Goal: Check status: Check status

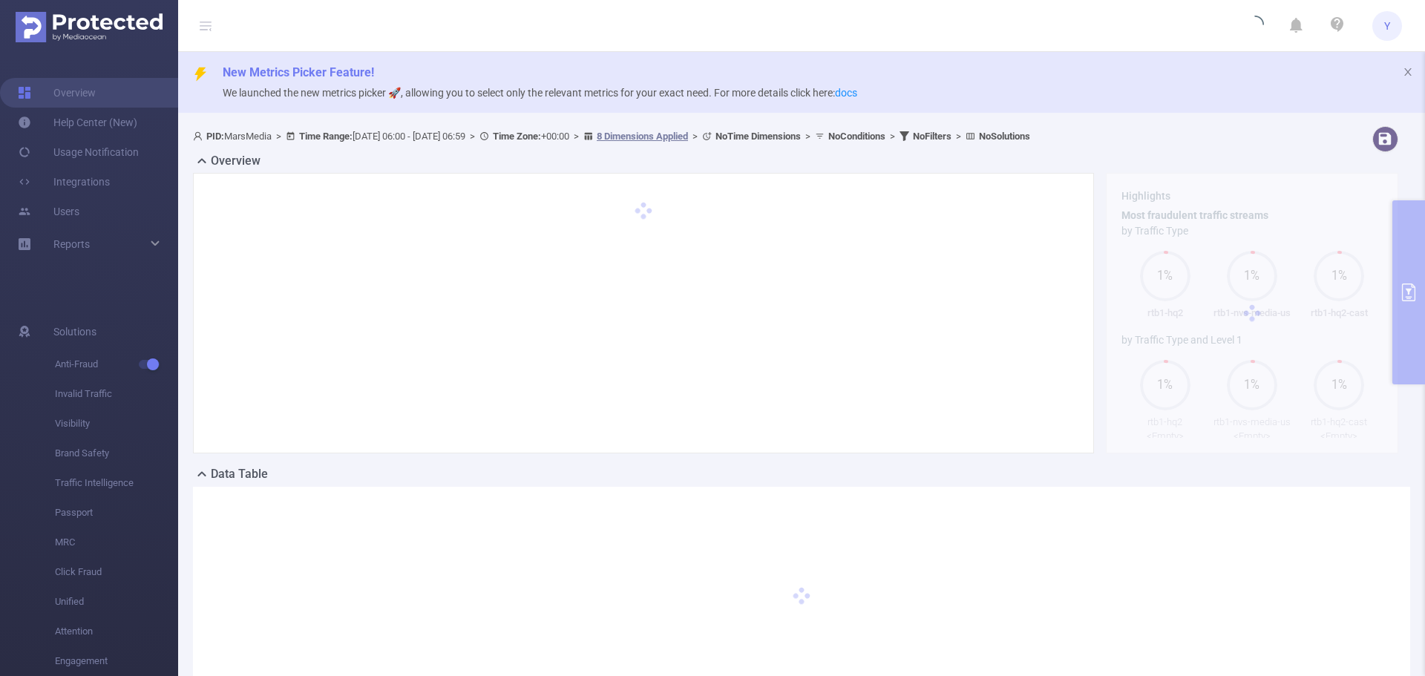
type input "[DATE] 06:00"
type input "[DATE] 06:59"
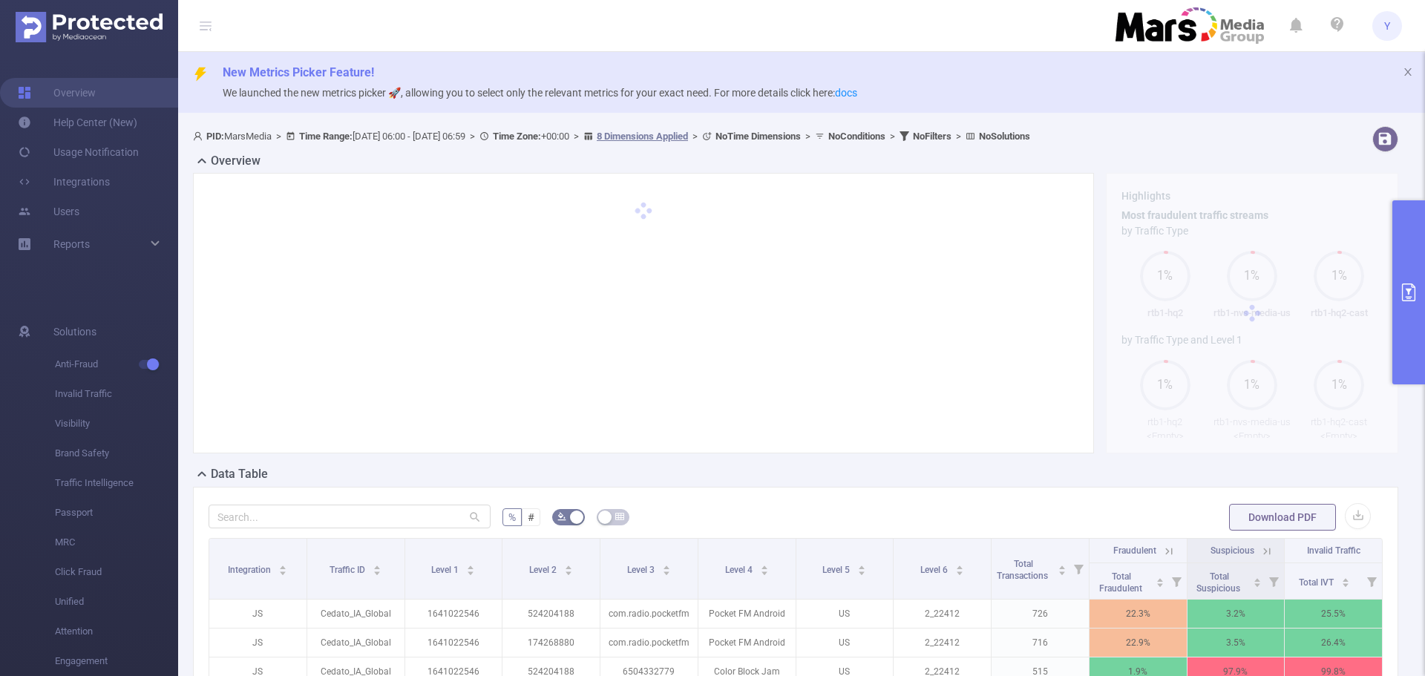
click at [1414, 249] on button "primary" at bounding box center [1409, 292] width 33 height 184
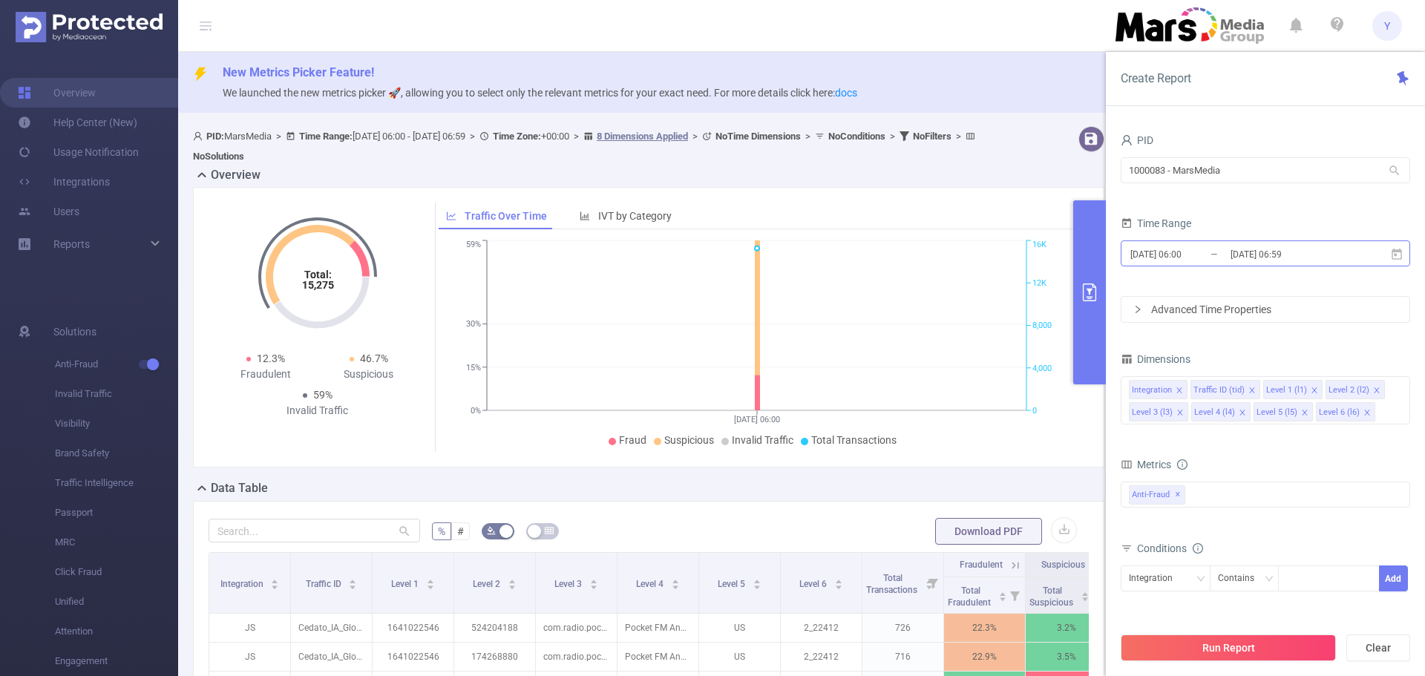
click at [1293, 255] on input "[DATE] 06:59" at bounding box center [1289, 254] width 120 height 20
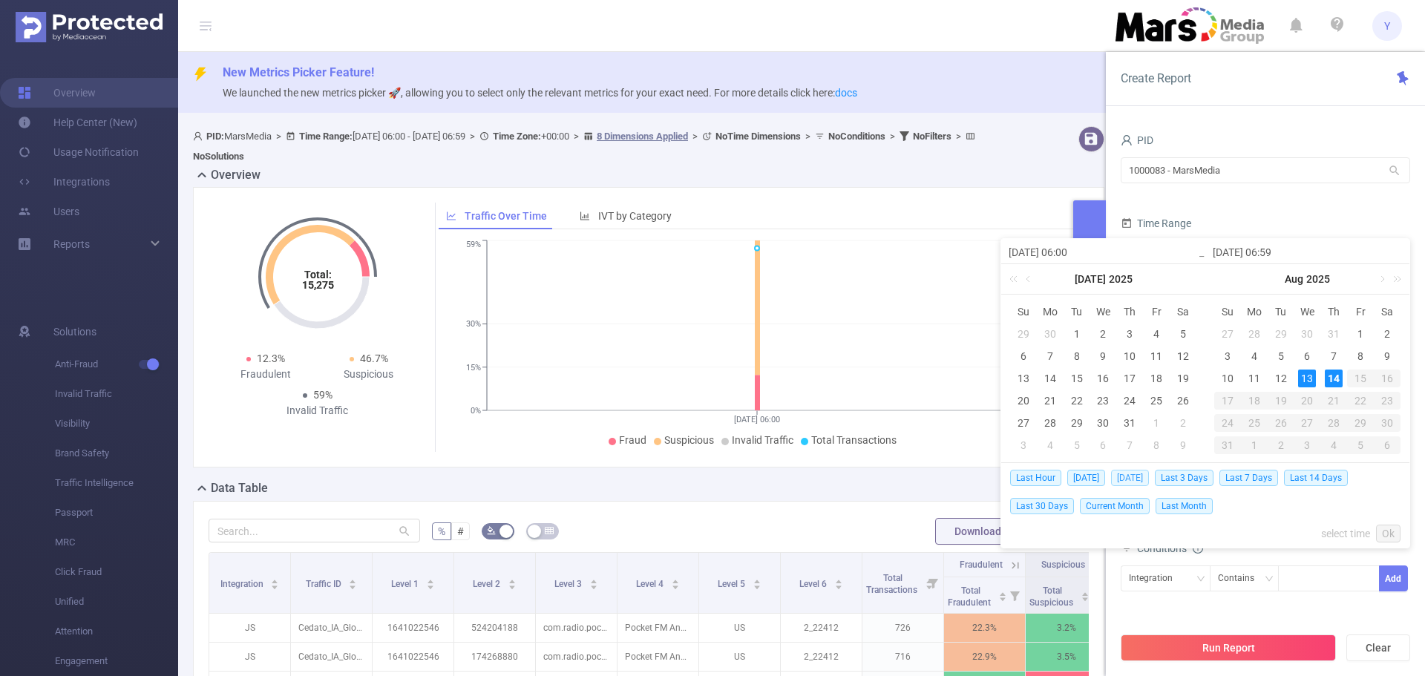
click at [1133, 476] on span "[DATE]" at bounding box center [1130, 478] width 38 height 16
type input "[DATE] 00:00"
type input "[DATE] 23:59"
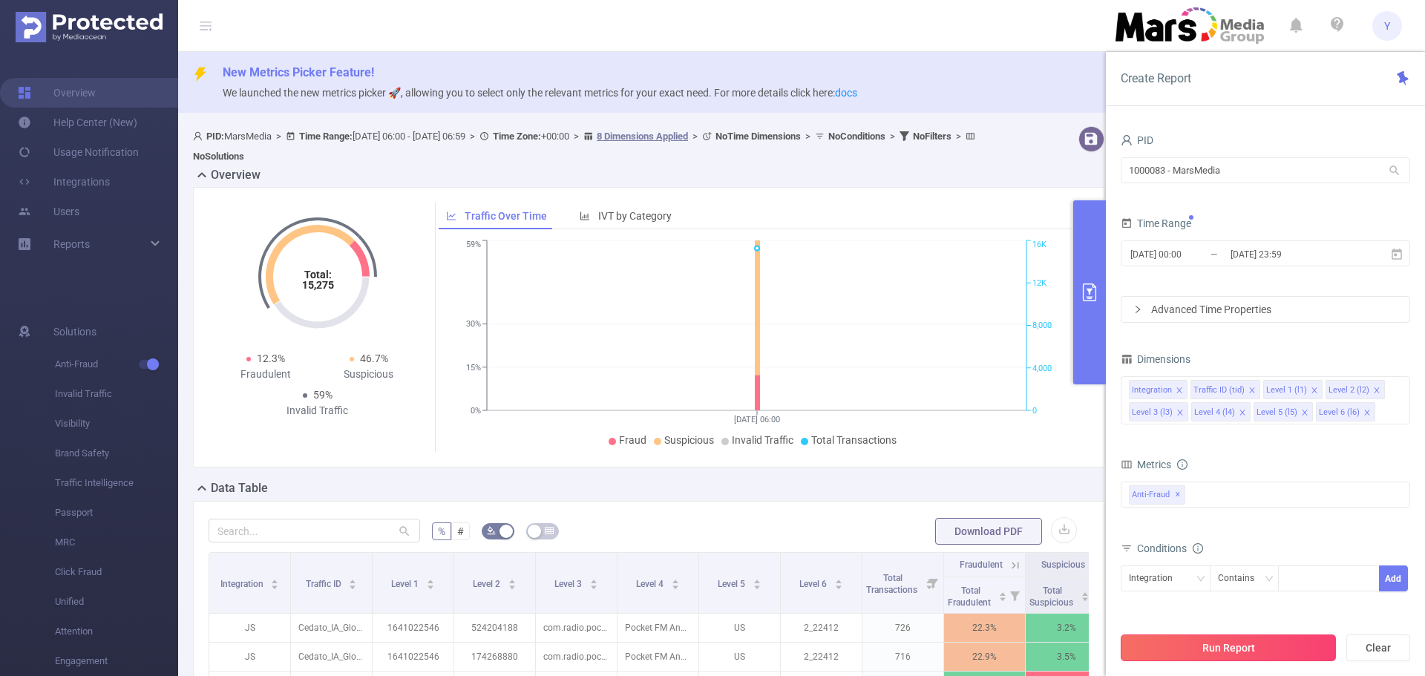
click at [1250, 638] on button "Run Report" at bounding box center [1228, 648] width 215 height 27
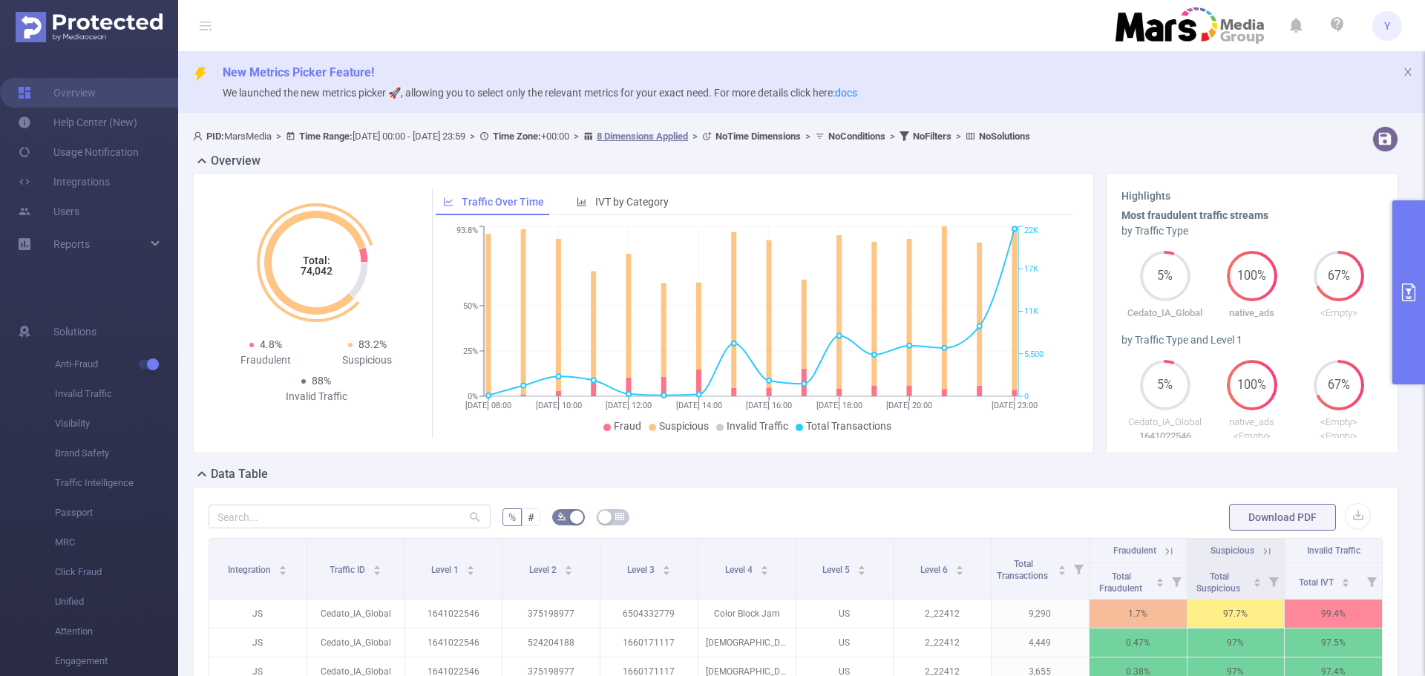
click at [328, 269] on tspan "74,042" at bounding box center [317, 271] width 32 height 12
copy tspan "74,042"
click at [309, 274] on tspan "74,042" at bounding box center [317, 271] width 32 height 12
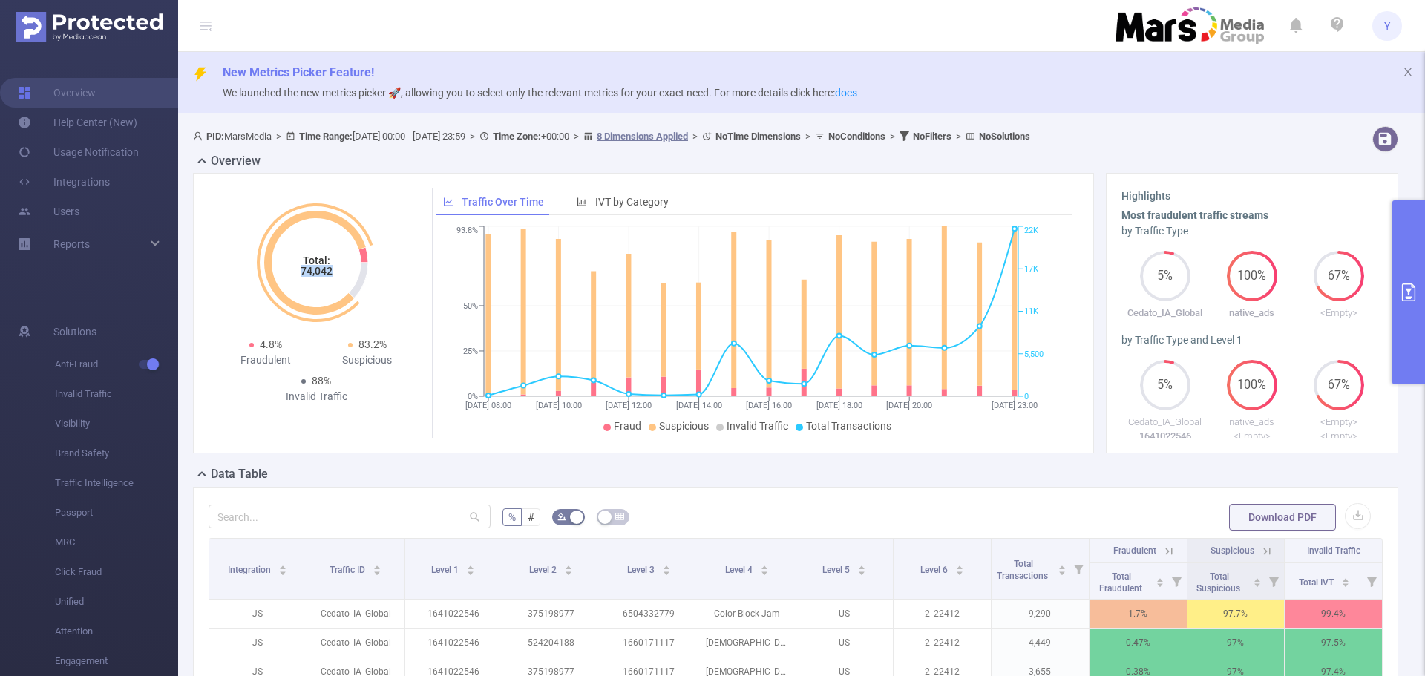
copy tspan "74,042"
click at [313, 271] on tspan "74,042" at bounding box center [317, 271] width 32 height 12
copy tspan "74,042"
click at [1418, 249] on button "primary" at bounding box center [1409, 292] width 33 height 184
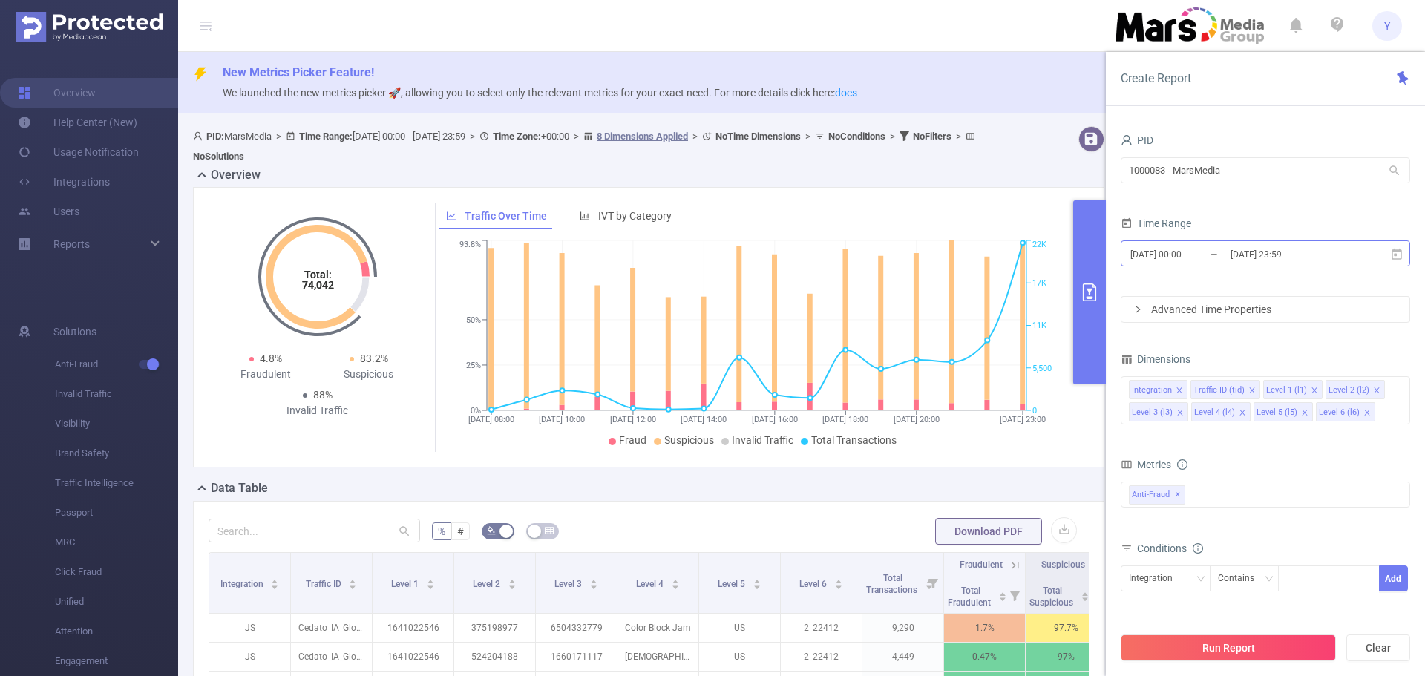
click at [1285, 258] on input "[DATE] 23:59" at bounding box center [1289, 254] width 120 height 20
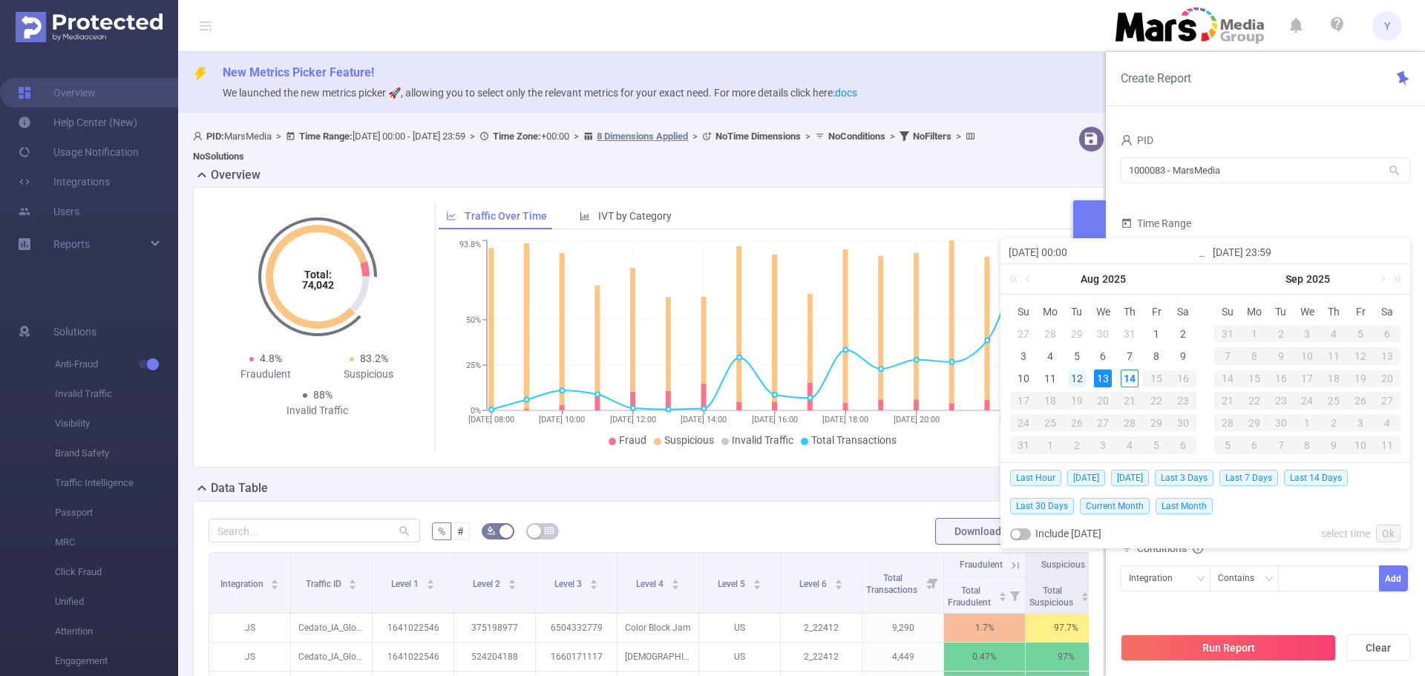
click at [1072, 379] on div "12" at bounding box center [1077, 379] width 18 height 18
type input "[DATE] 00:00"
type input "[DATE] 23:59"
type input "[DATE] 00:00"
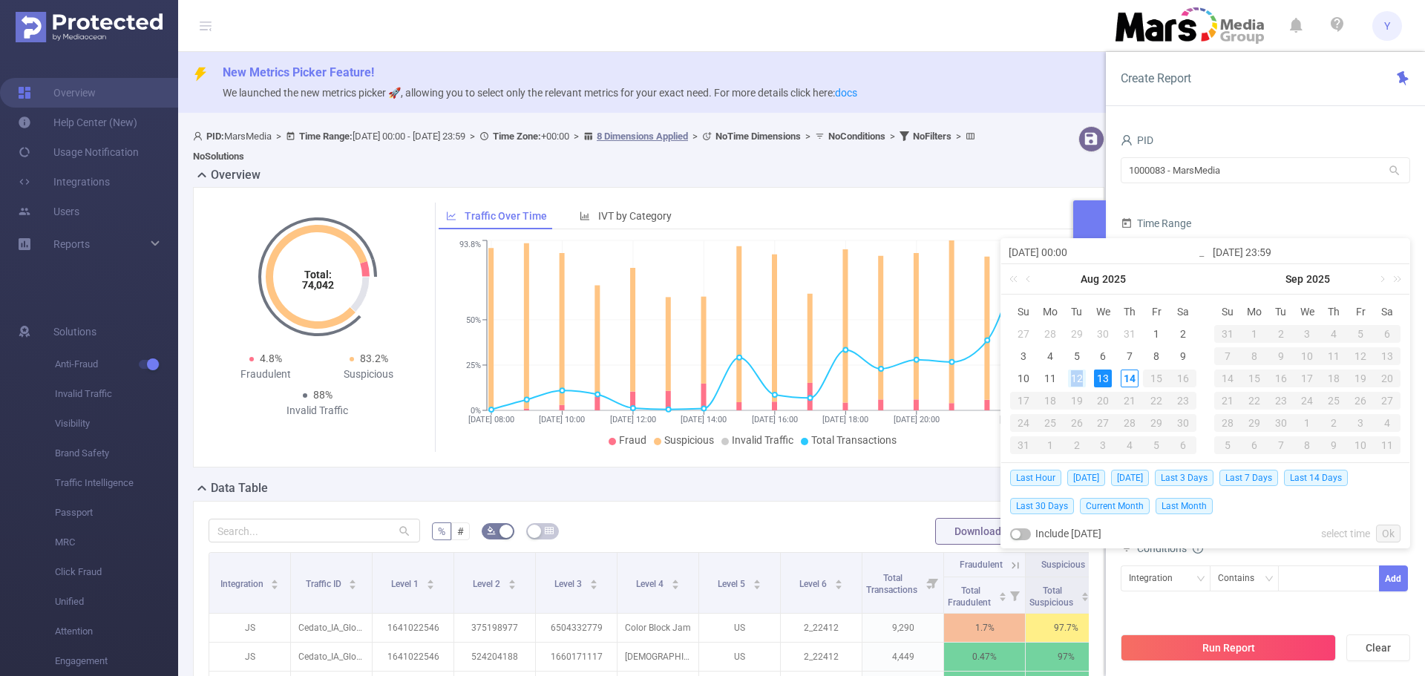
type input "[DATE] 23:59"
click at [1385, 527] on link "Ok" at bounding box center [1388, 534] width 25 height 18
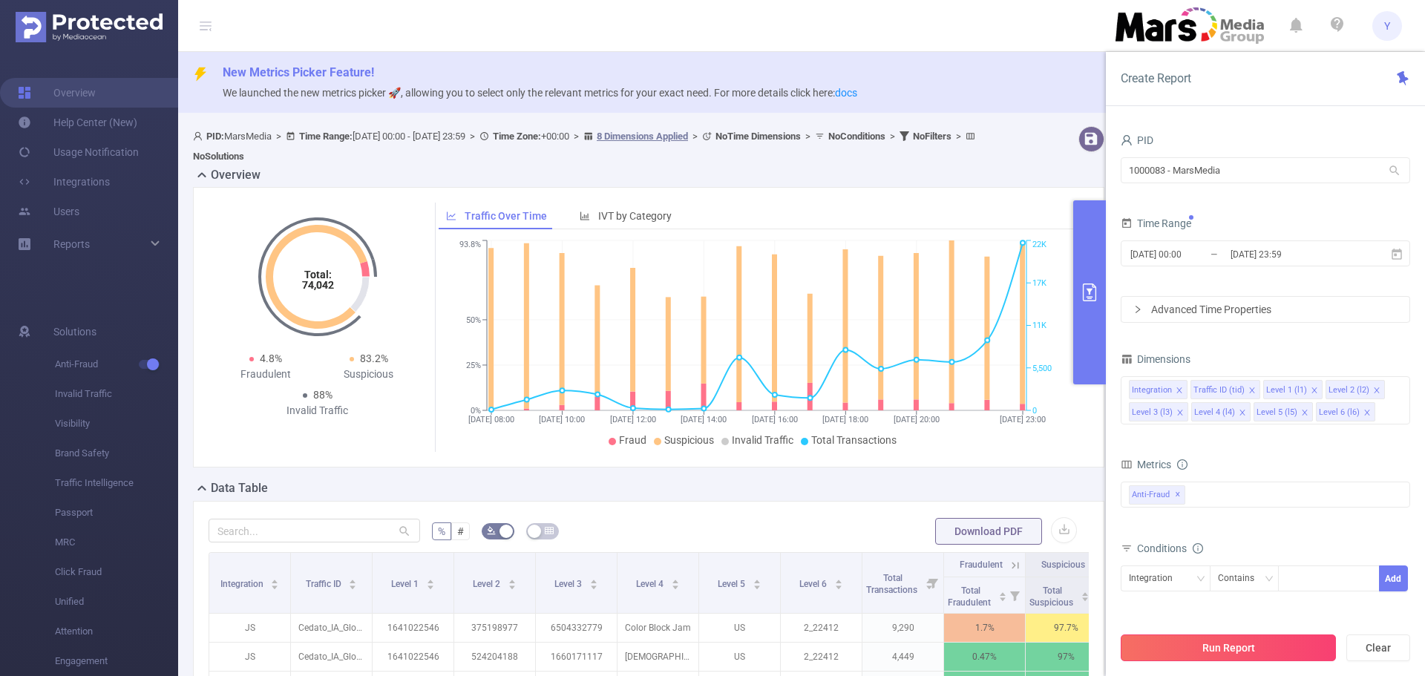
click at [1274, 648] on button "Run Report" at bounding box center [1228, 648] width 215 height 27
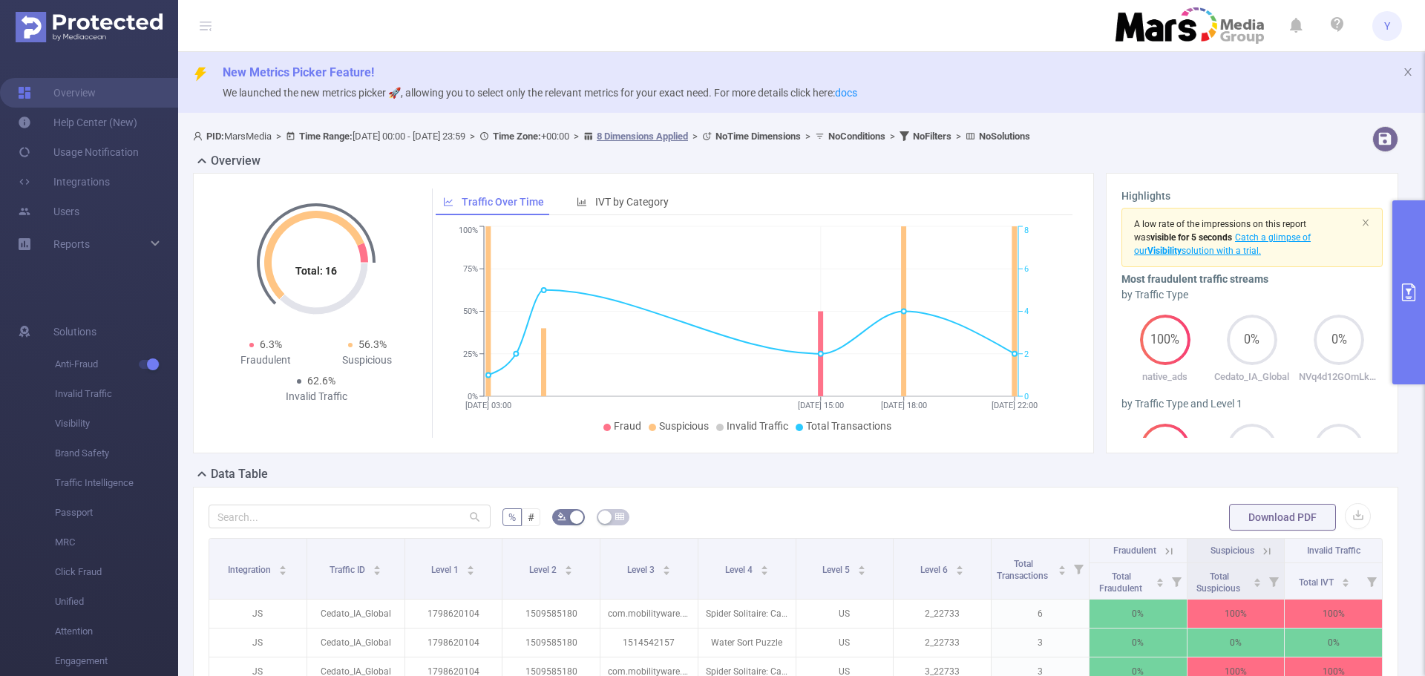
click at [1411, 238] on button "primary" at bounding box center [1409, 292] width 33 height 184
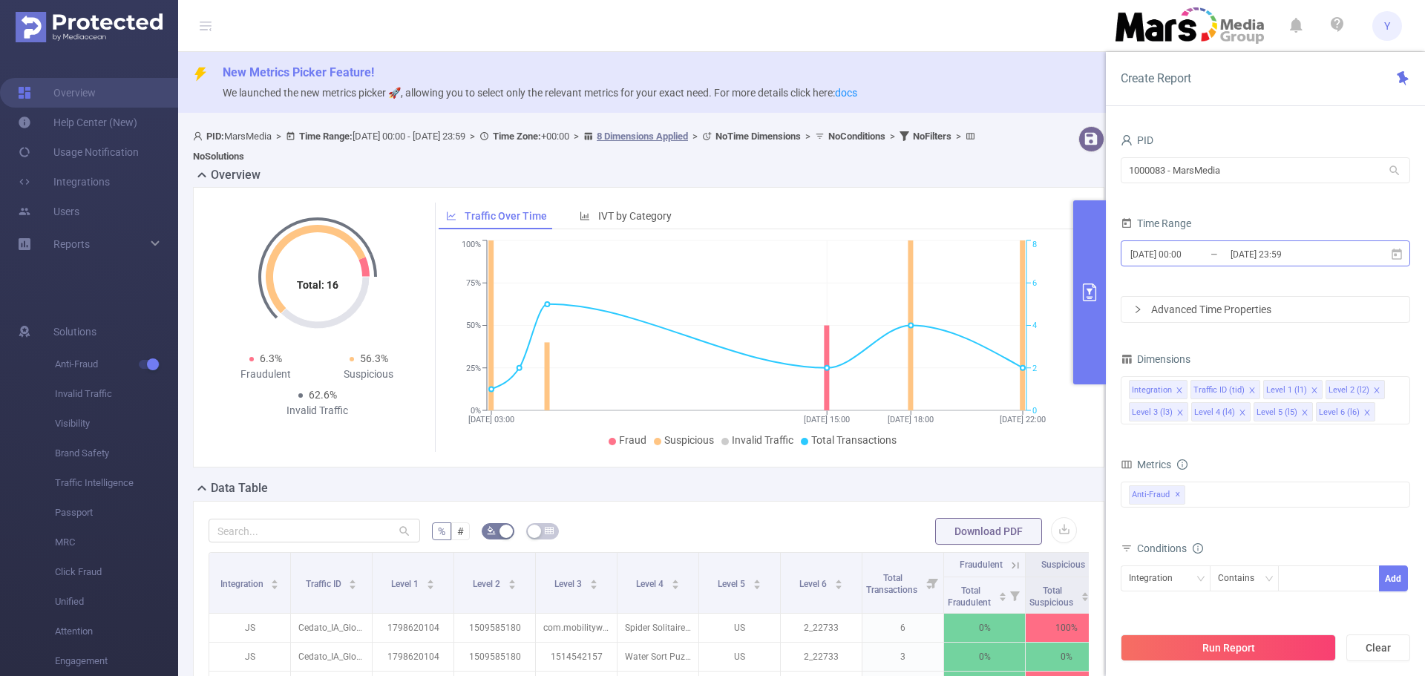
click at [1244, 257] on input "[DATE] 23:59" at bounding box center [1289, 254] width 120 height 20
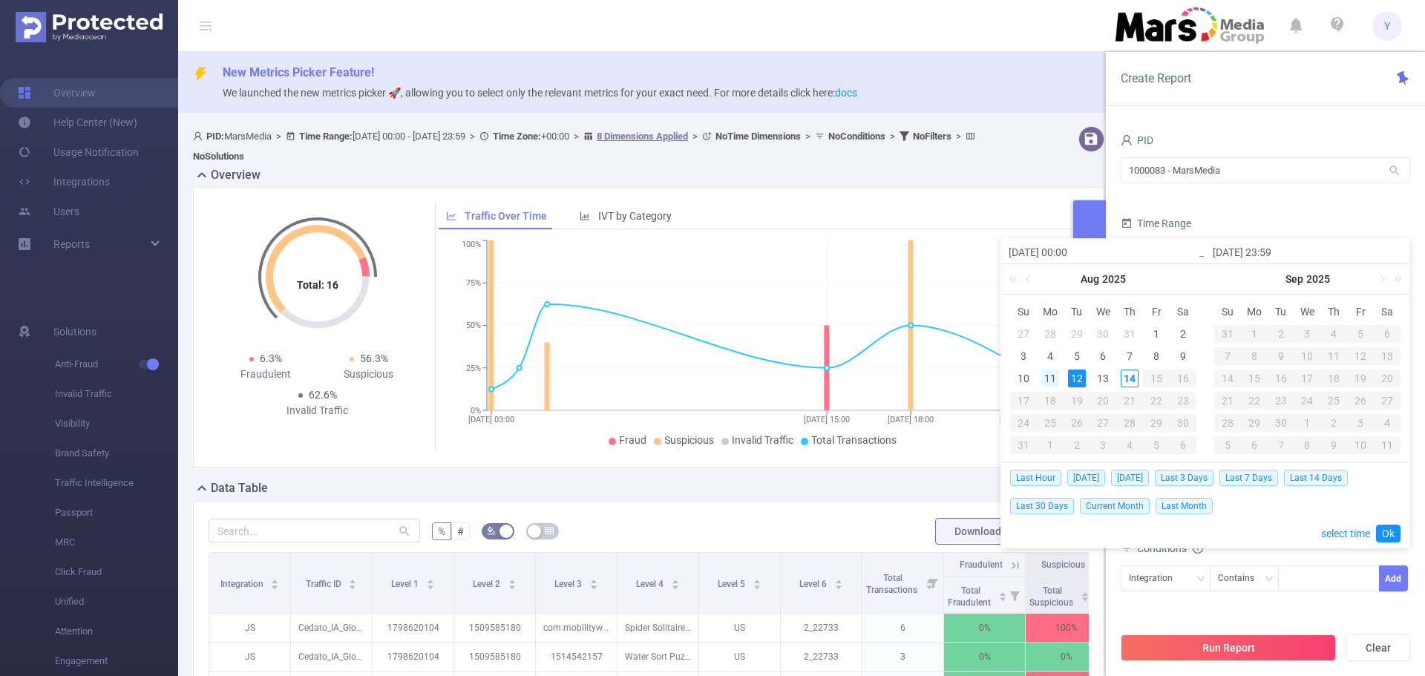
click at [1042, 380] on div "11" at bounding box center [1051, 379] width 18 height 18
type input "[DATE] 00:00"
type input "[DATE] 23:59"
type input "[DATE] 00:00"
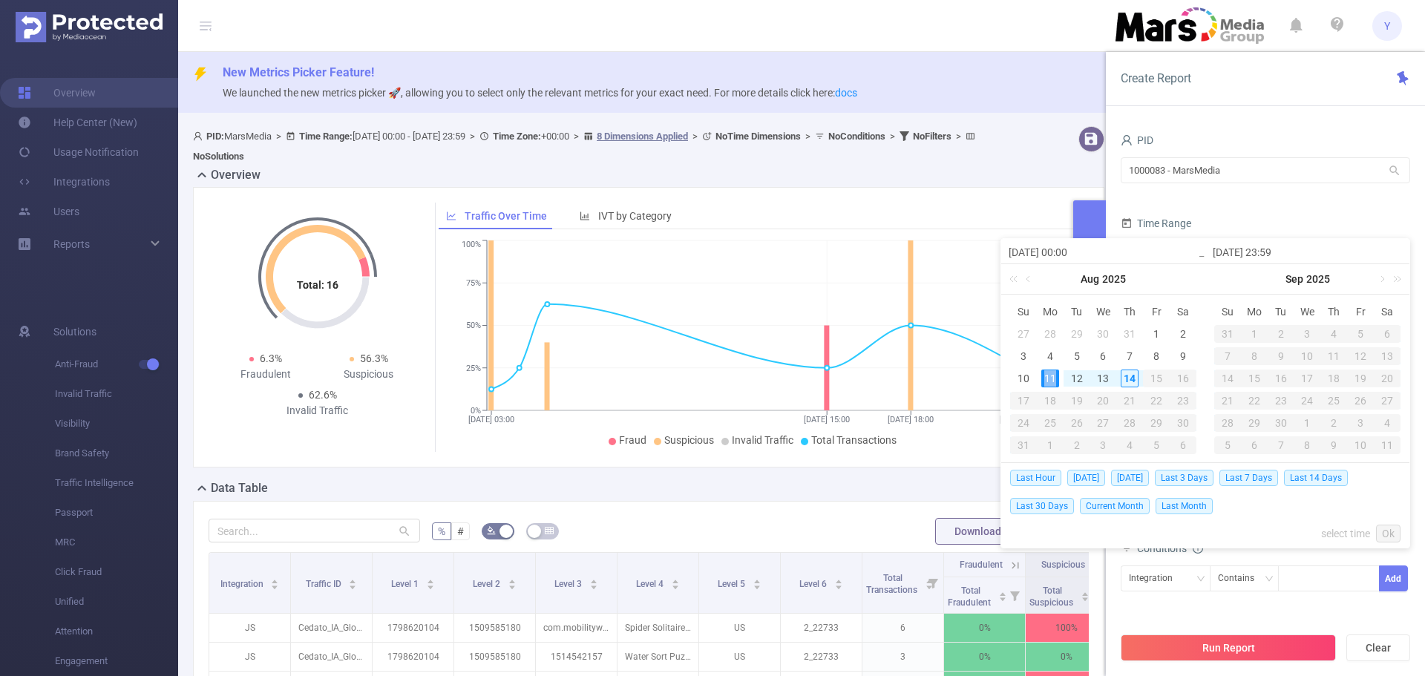
type input "[DATE] 23:59"
click at [1394, 527] on link "Ok" at bounding box center [1388, 534] width 25 height 18
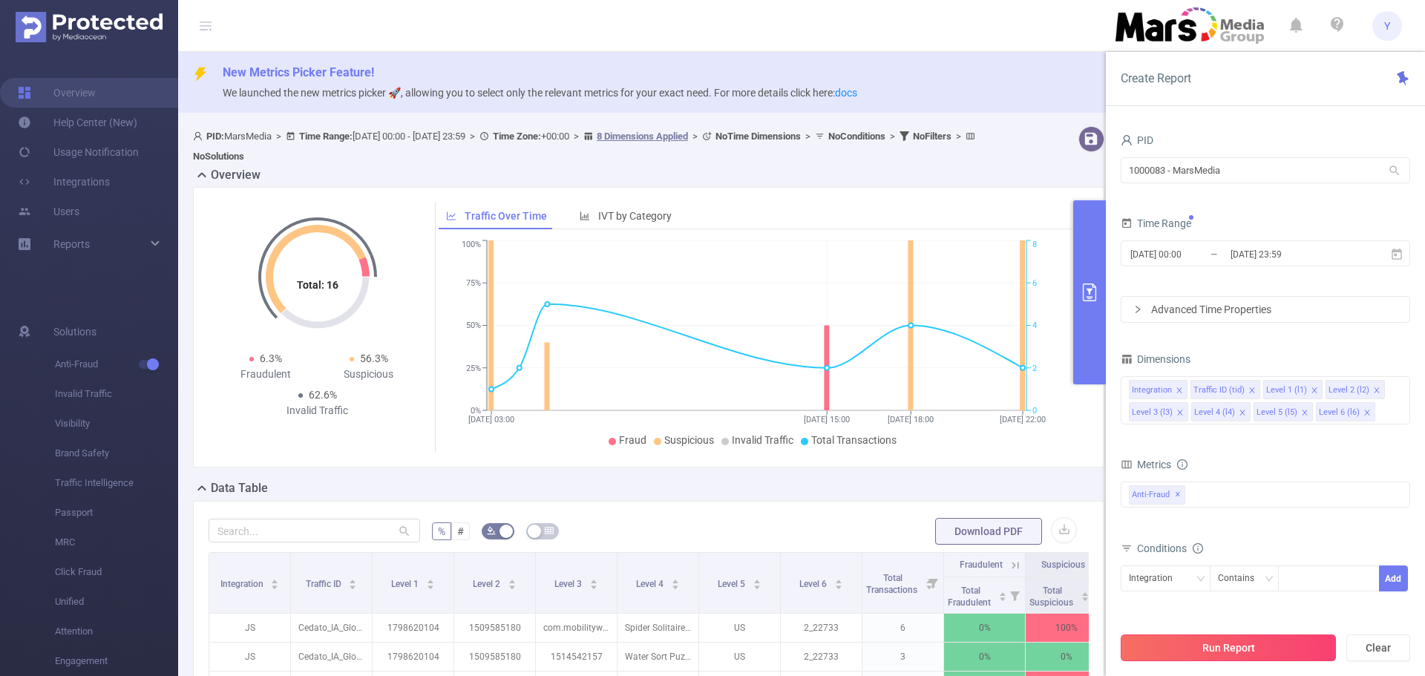
click at [1249, 648] on button "Run Report" at bounding box center [1228, 648] width 215 height 27
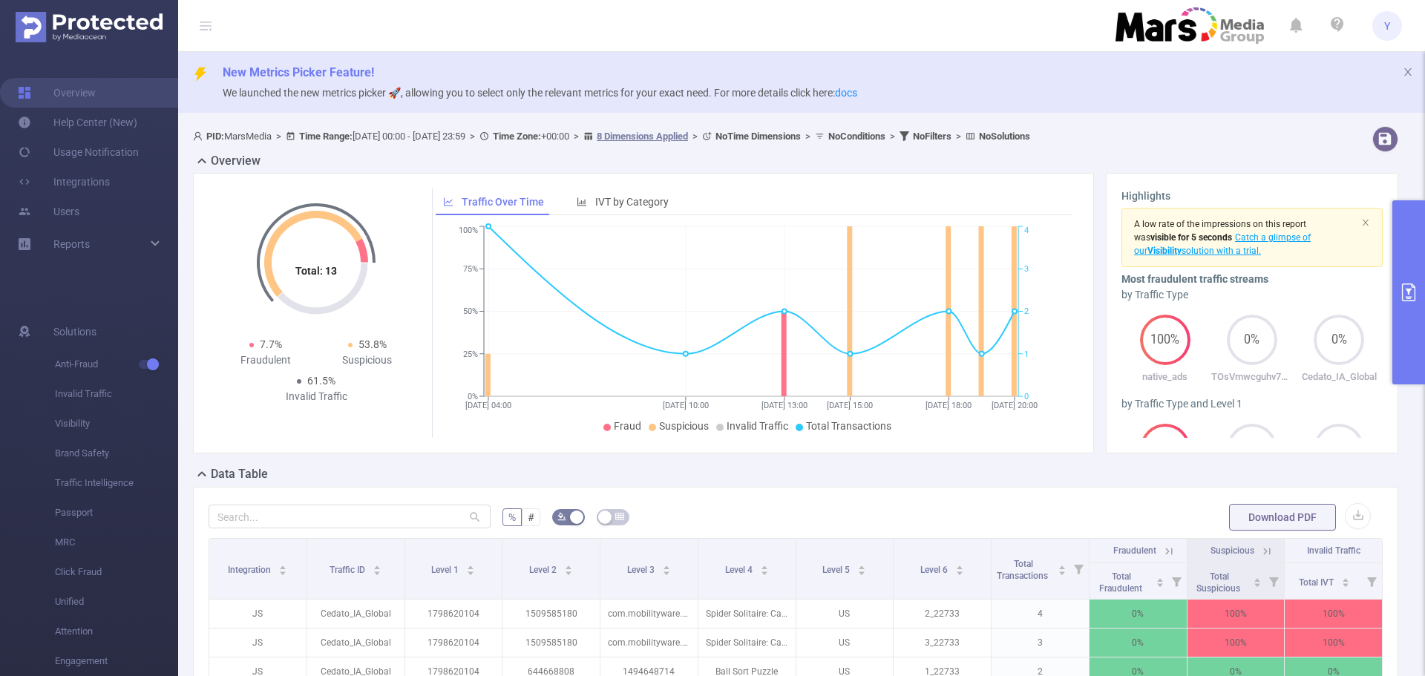
click at [1414, 253] on button "primary" at bounding box center [1409, 292] width 33 height 184
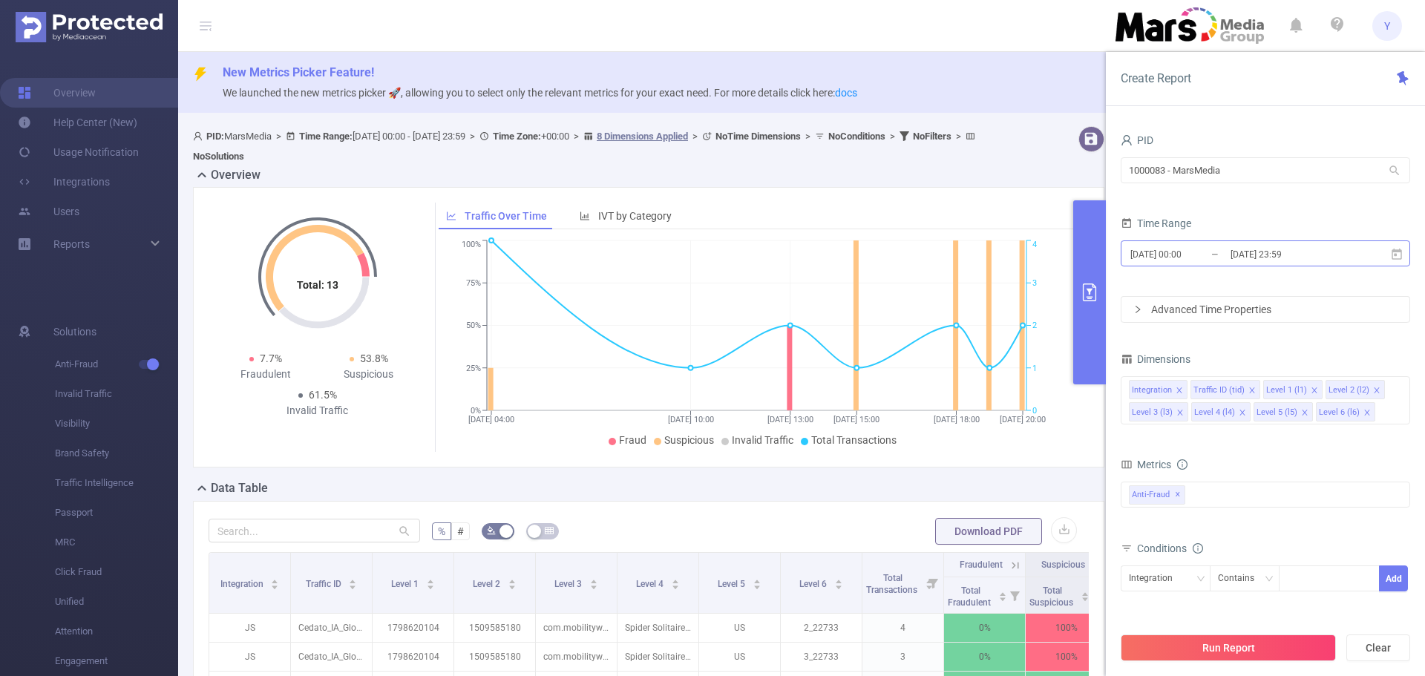
click at [1319, 261] on input "[DATE] 23:59" at bounding box center [1289, 254] width 120 height 20
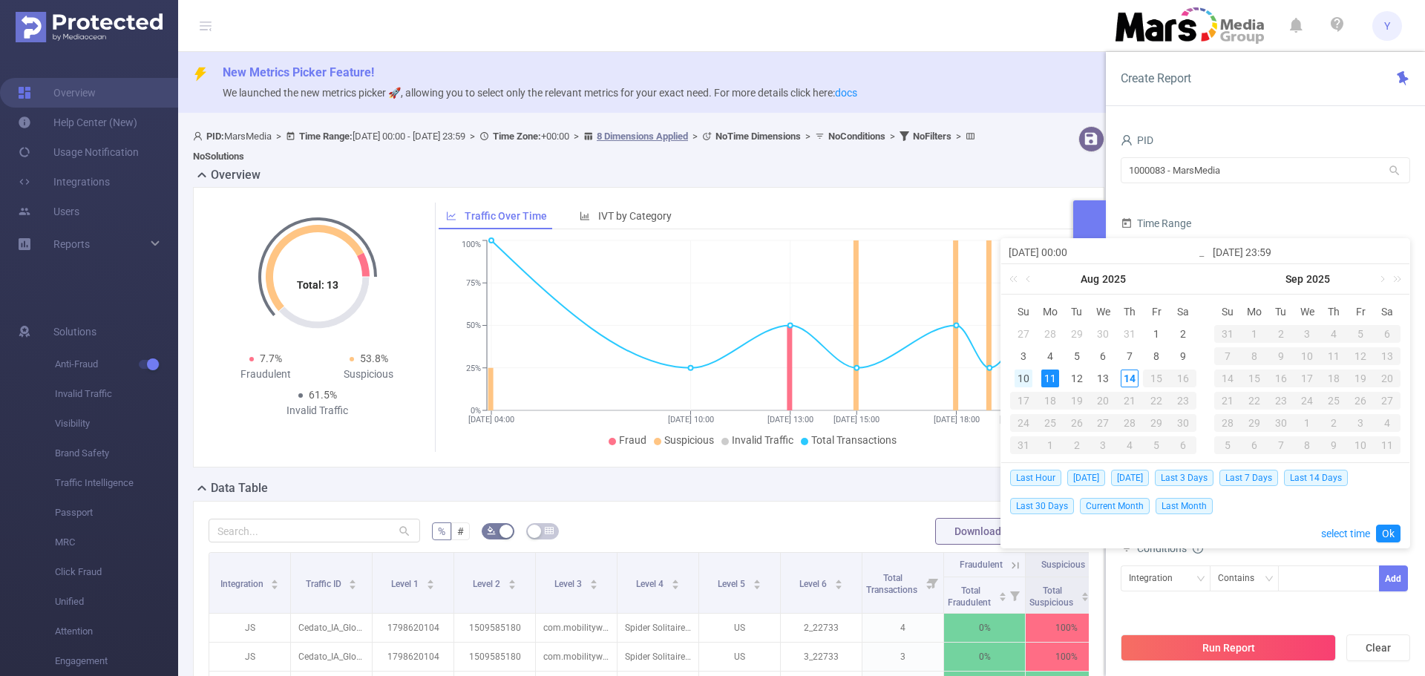
click at [1024, 385] on div "10" at bounding box center [1024, 379] width 18 height 18
click at [1023, 385] on div "10" at bounding box center [1024, 379] width 18 height 18
type input "[DATE] 00:00"
type input "[DATE] 23:59"
type input "[DATE] 00:00"
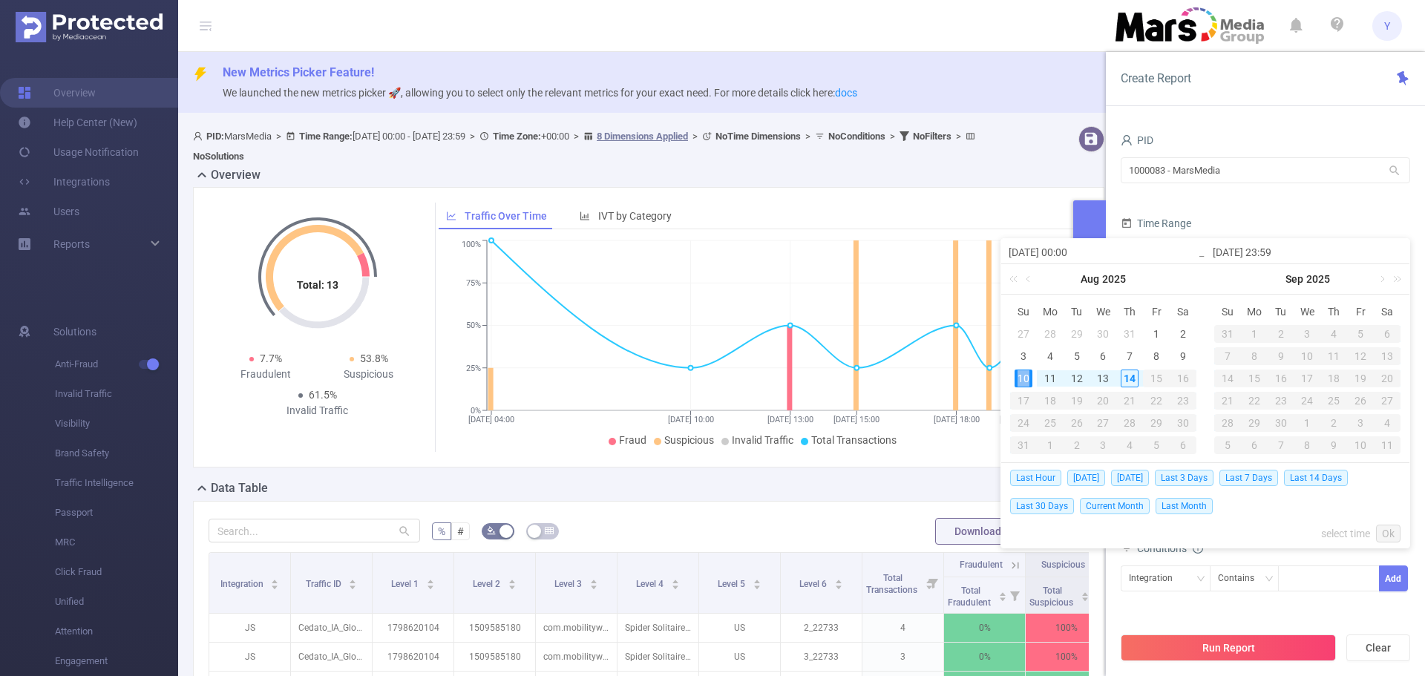
type input "[DATE] 23:59"
drag, startPoint x: 1391, startPoint y: 536, endPoint x: 1373, endPoint y: 537, distance: 18.6
click at [1391, 536] on link "Ok" at bounding box center [1388, 534] width 25 height 18
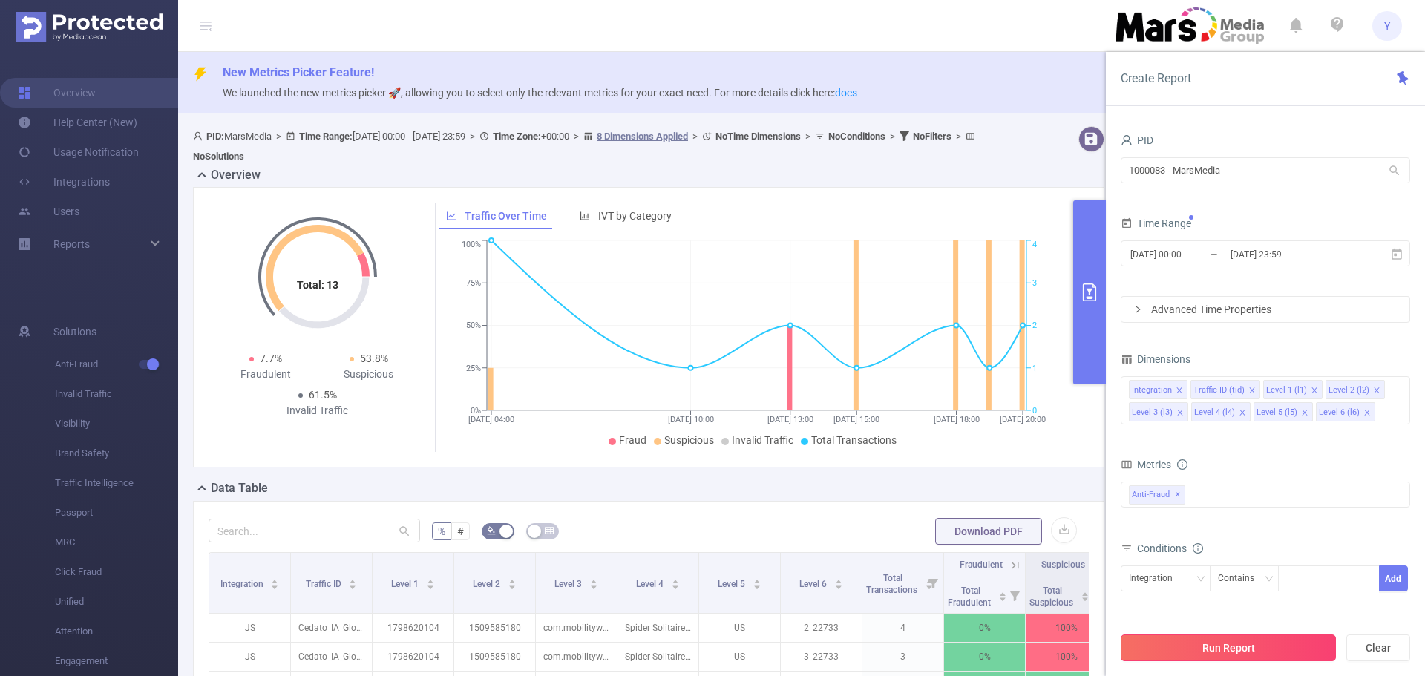
click at [1226, 642] on button "Run Report" at bounding box center [1228, 648] width 215 height 27
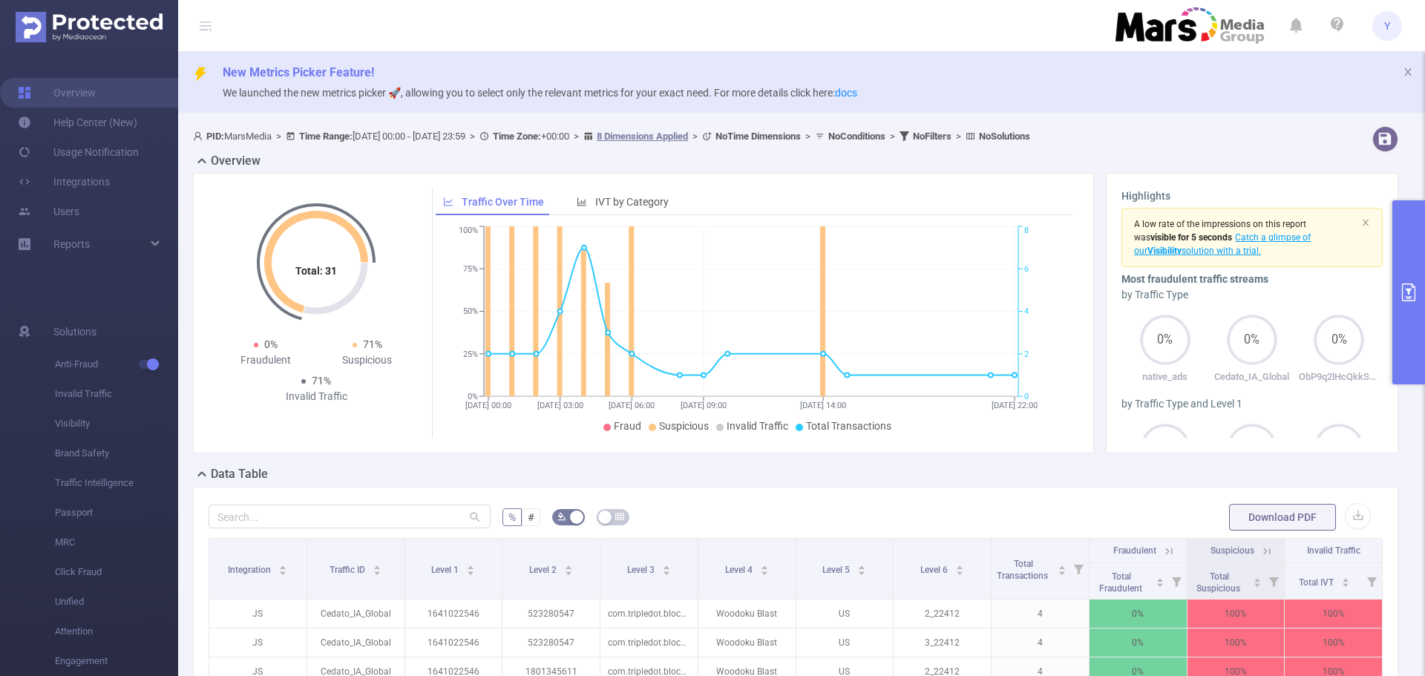
click at [1394, 272] on button "primary" at bounding box center [1409, 292] width 33 height 184
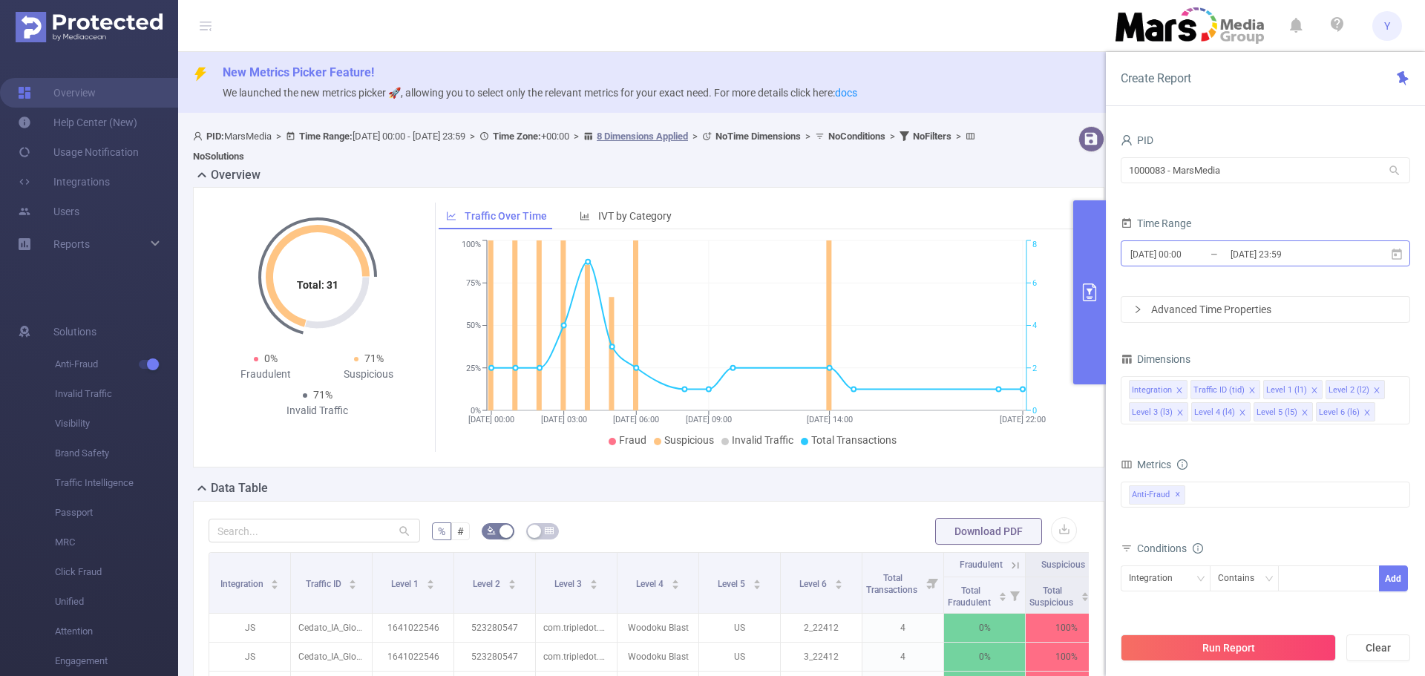
click at [1301, 255] on input "[DATE] 23:59" at bounding box center [1289, 254] width 120 height 20
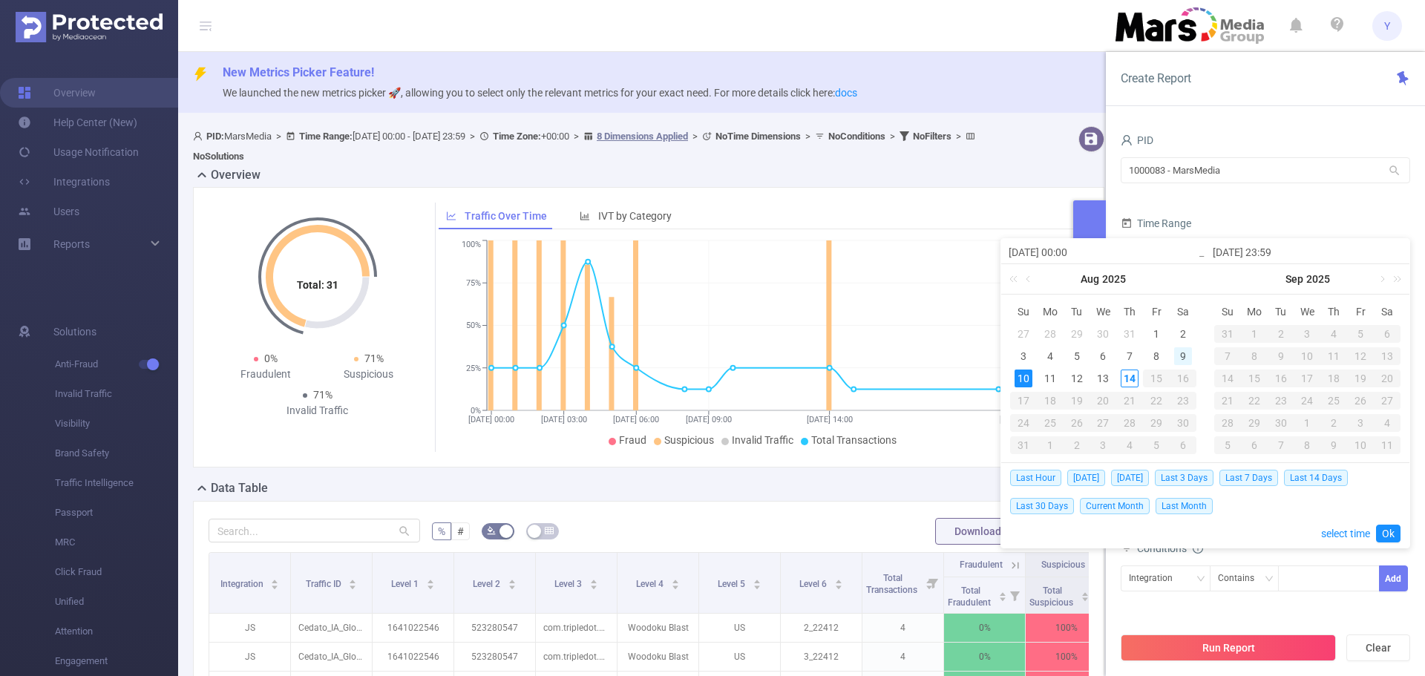
click at [1191, 359] on div "9" at bounding box center [1184, 356] width 18 height 18
type input "[DATE] 00:00"
type input "[DATE] 23:59"
type input "[DATE] 00:00"
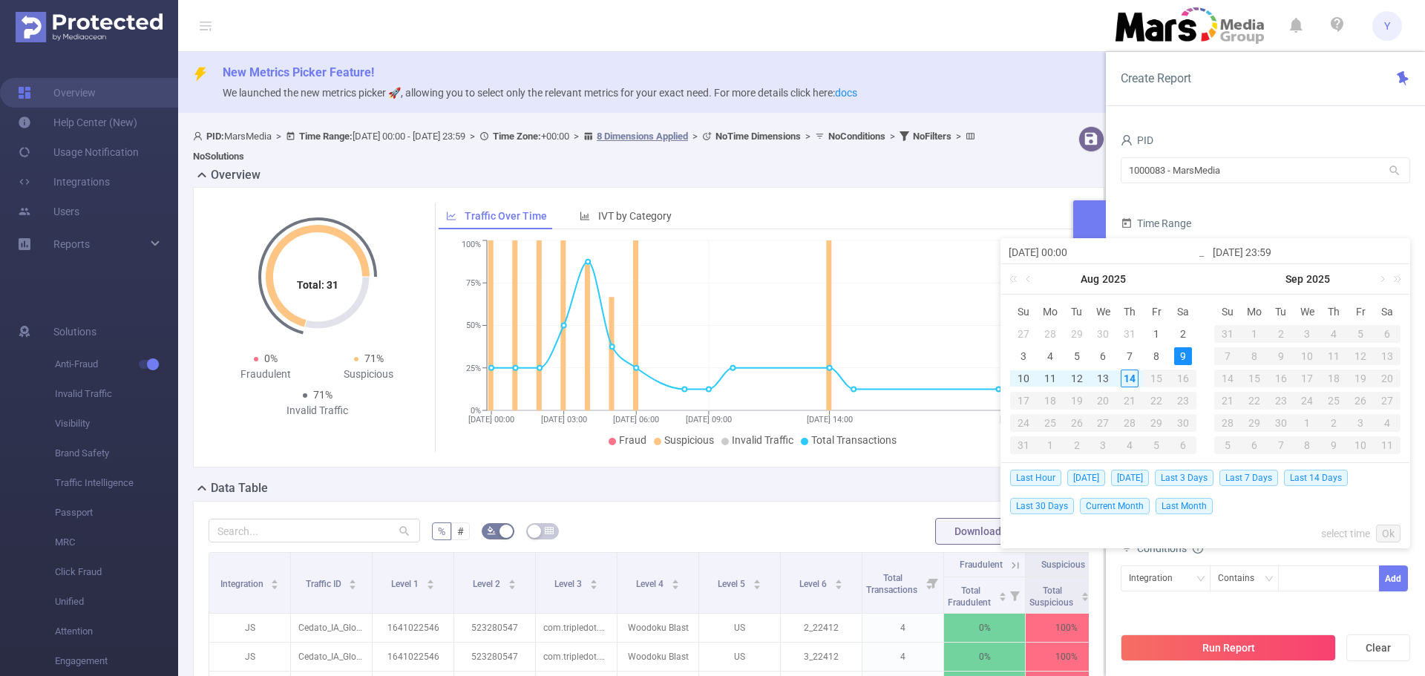
type input "[DATE] 23:59"
click at [1392, 529] on link "Ok" at bounding box center [1388, 534] width 25 height 18
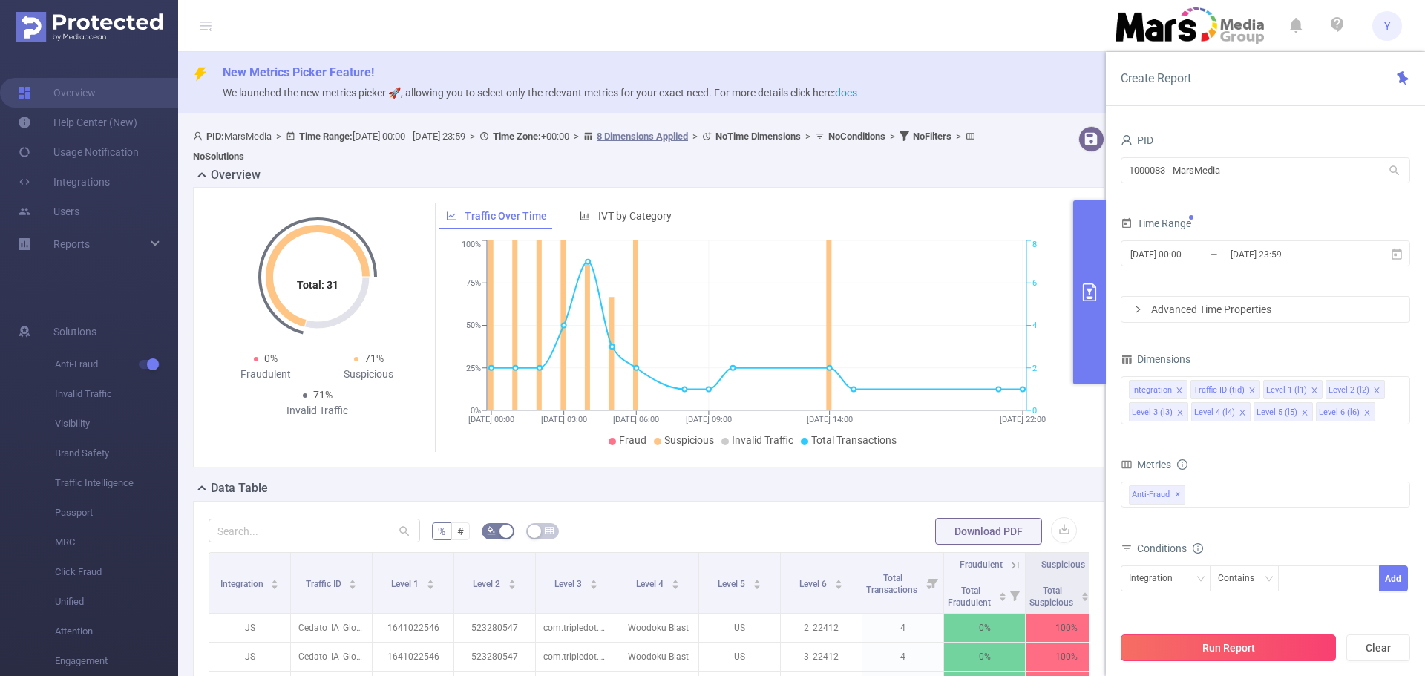
click at [1224, 650] on button "Run Report" at bounding box center [1228, 648] width 215 height 27
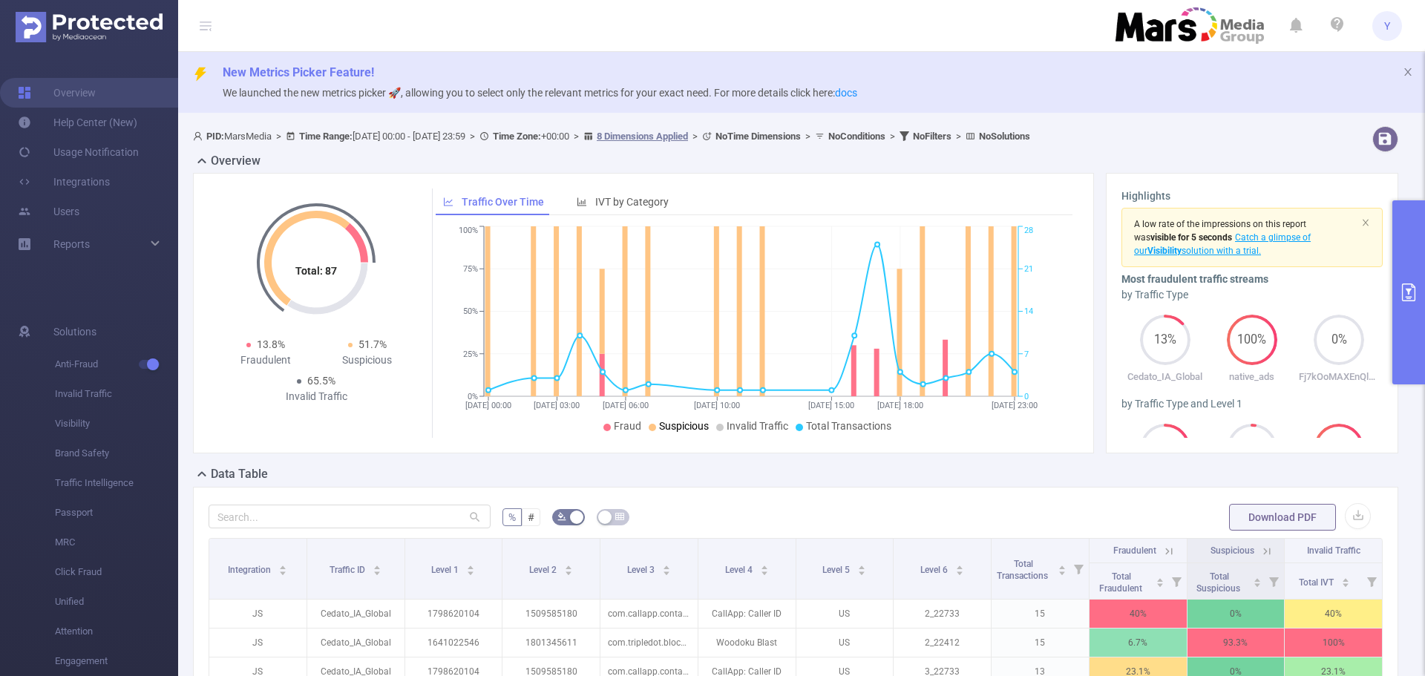
click at [1423, 255] on button "primary" at bounding box center [1409, 292] width 33 height 184
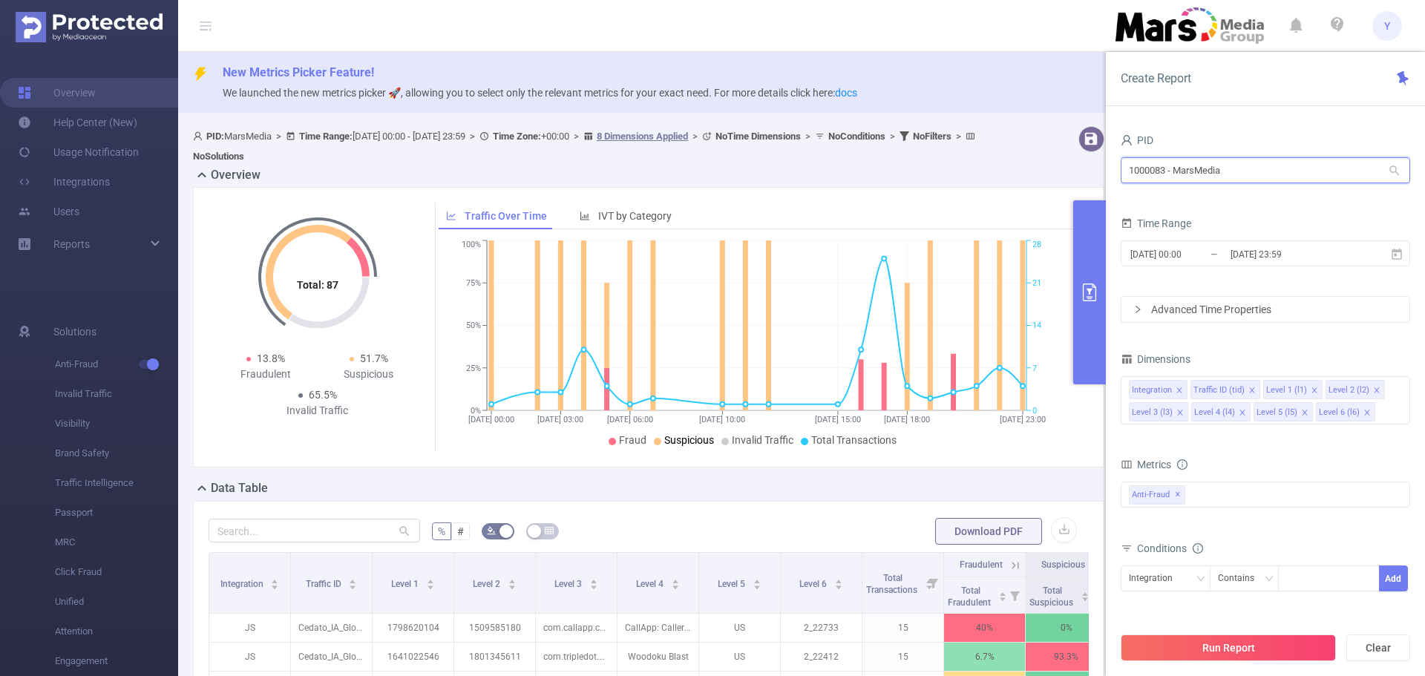
drag, startPoint x: 1259, startPoint y: 162, endPoint x: 687, endPoint y: 203, distance: 573.9
click at [694, 199] on section "PID: MarsMedia > Time Range: [DATE] 00:00 - [DATE] 23:59 > Time Zone: +00:00 > …" at bounding box center [801, 585] width 1247 height 930
click at [1173, 249] on li "1000053 - Mars_3" at bounding box center [1266, 249] width 290 height 24
click at [1252, 650] on button "Run Report" at bounding box center [1228, 648] width 215 height 27
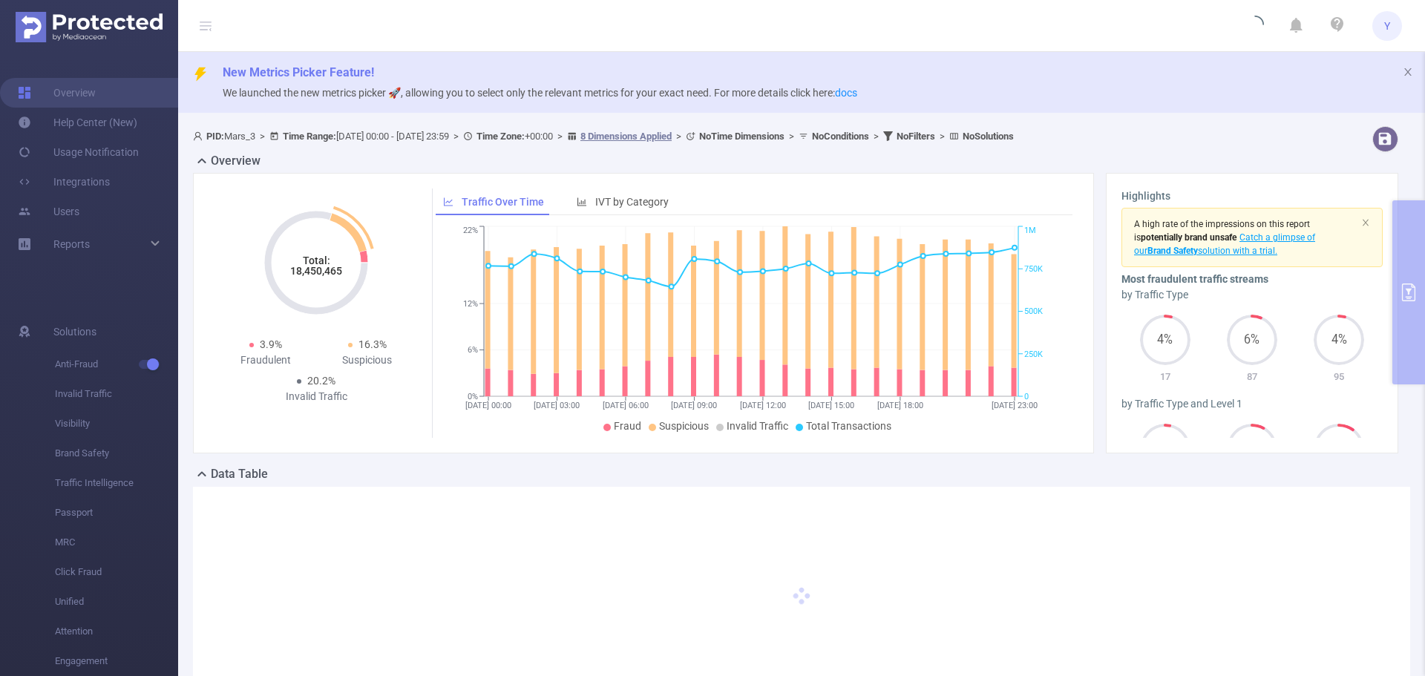
click at [322, 273] on tspan "18,450,465" at bounding box center [316, 271] width 52 height 12
copy tspan "18,450,465"
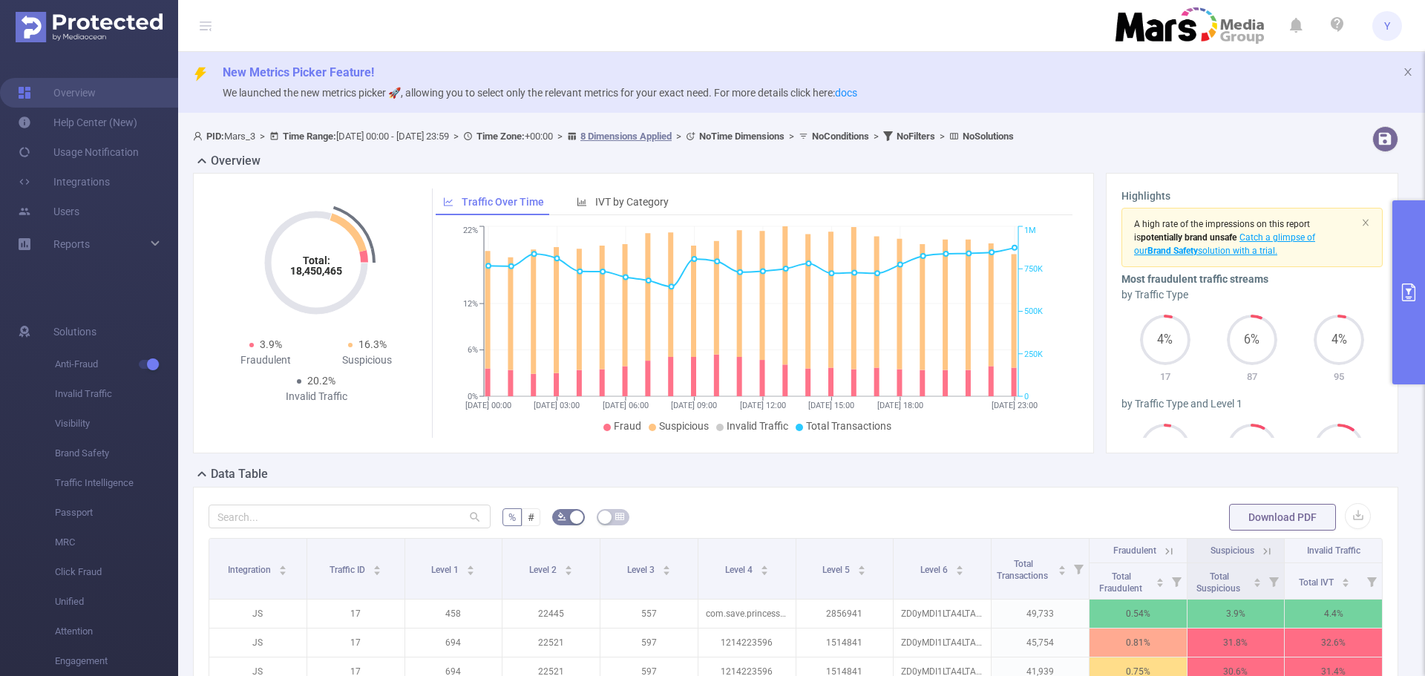
click at [1408, 281] on button "primary" at bounding box center [1409, 292] width 33 height 184
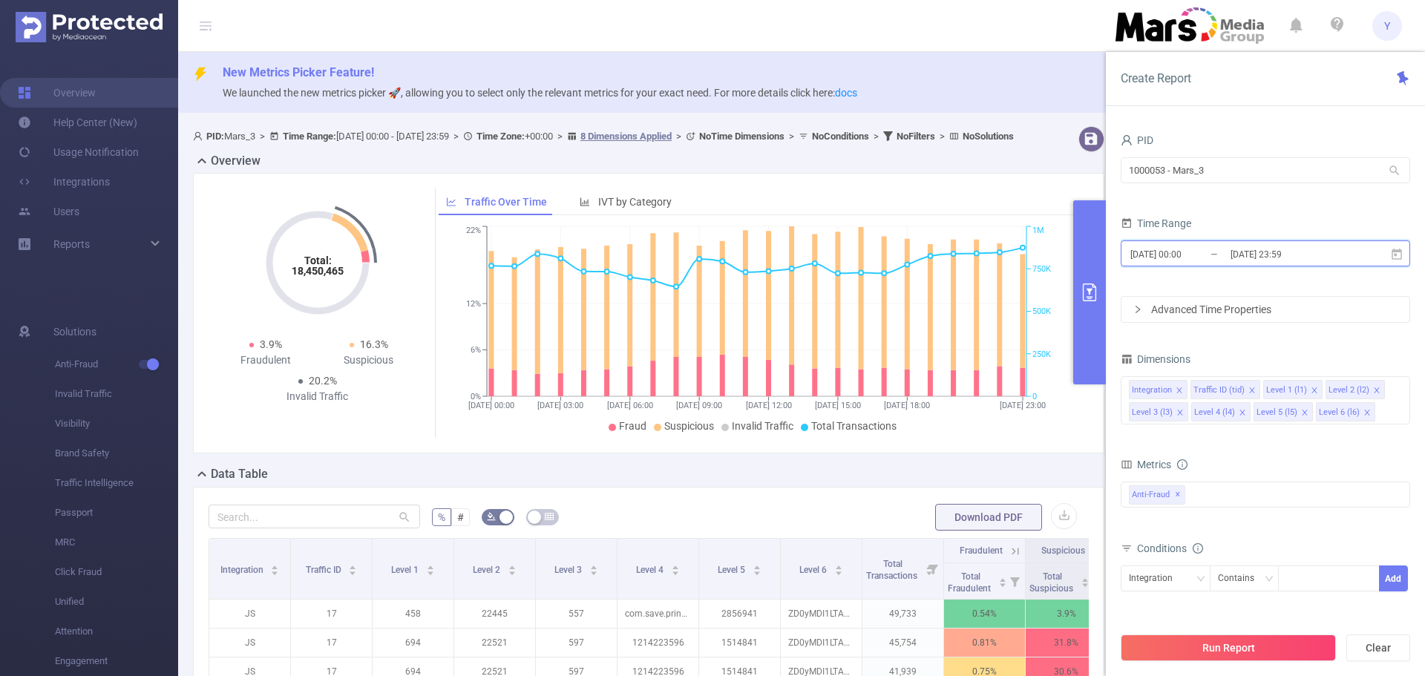
click at [1211, 266] on span "[DATE] 00:00 _ [DATE] 23:59" at bounding box center [1266, 254] width 290 height 26
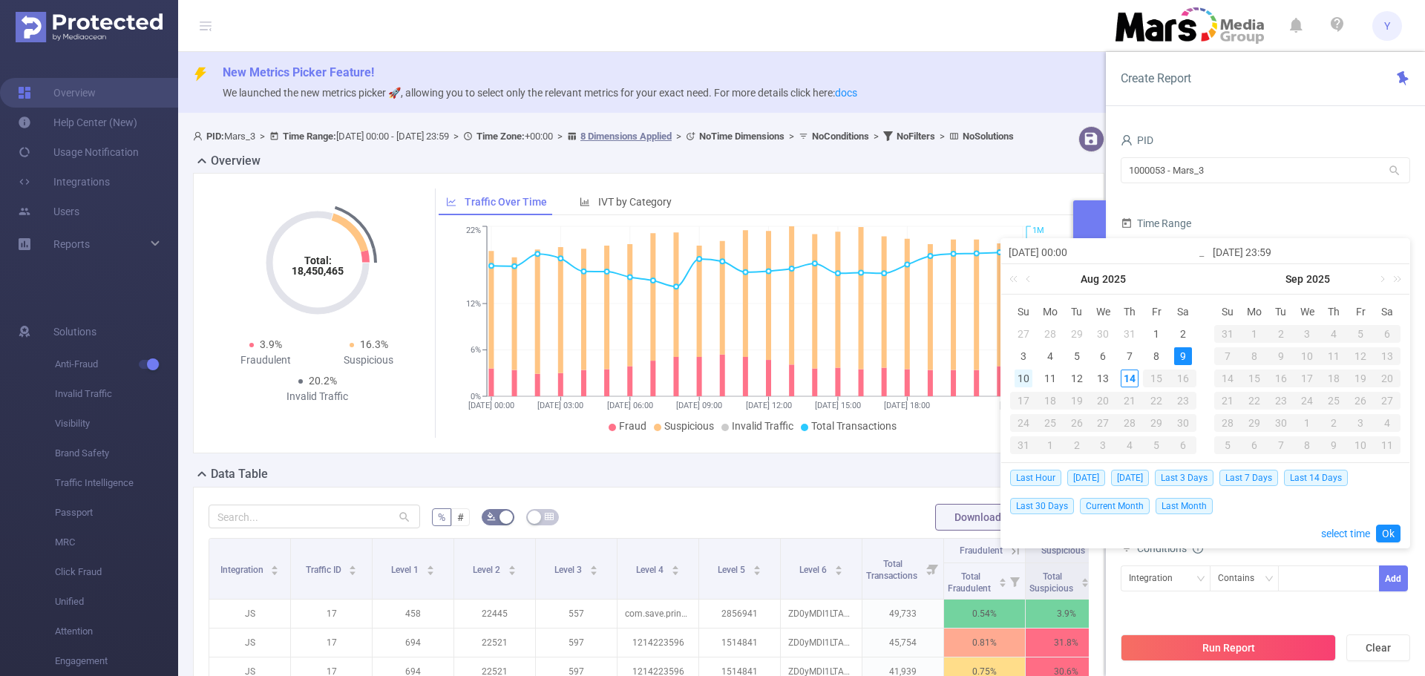
click at [1021, 379] on div "10" at bounding box center [1024, 379] width 18 height 18
type input "[DATE] 00:00"
type input "[DATE] 23:59"
type input "[DATE] 00:00"
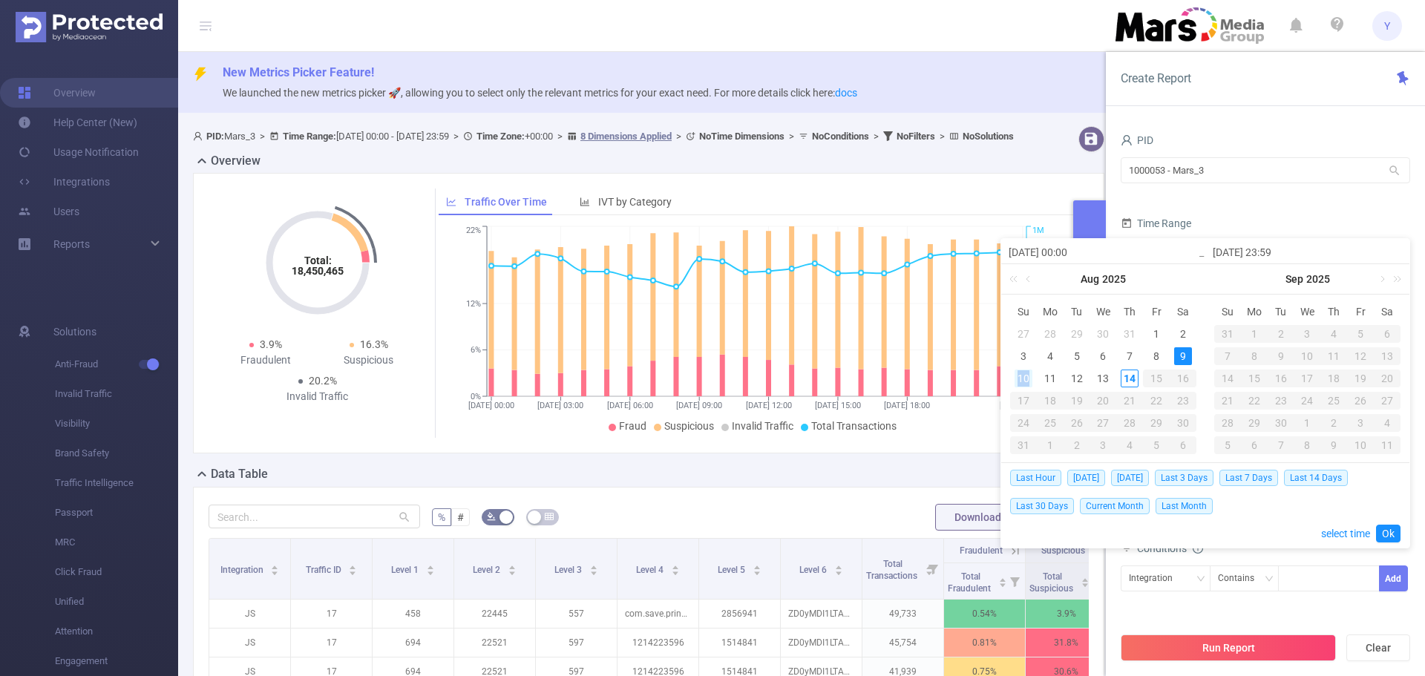
type input "[DATE] 23:59"
click at [1388, 538] on link "Ok" at bounding box center [1388, 534] width 25 height 18
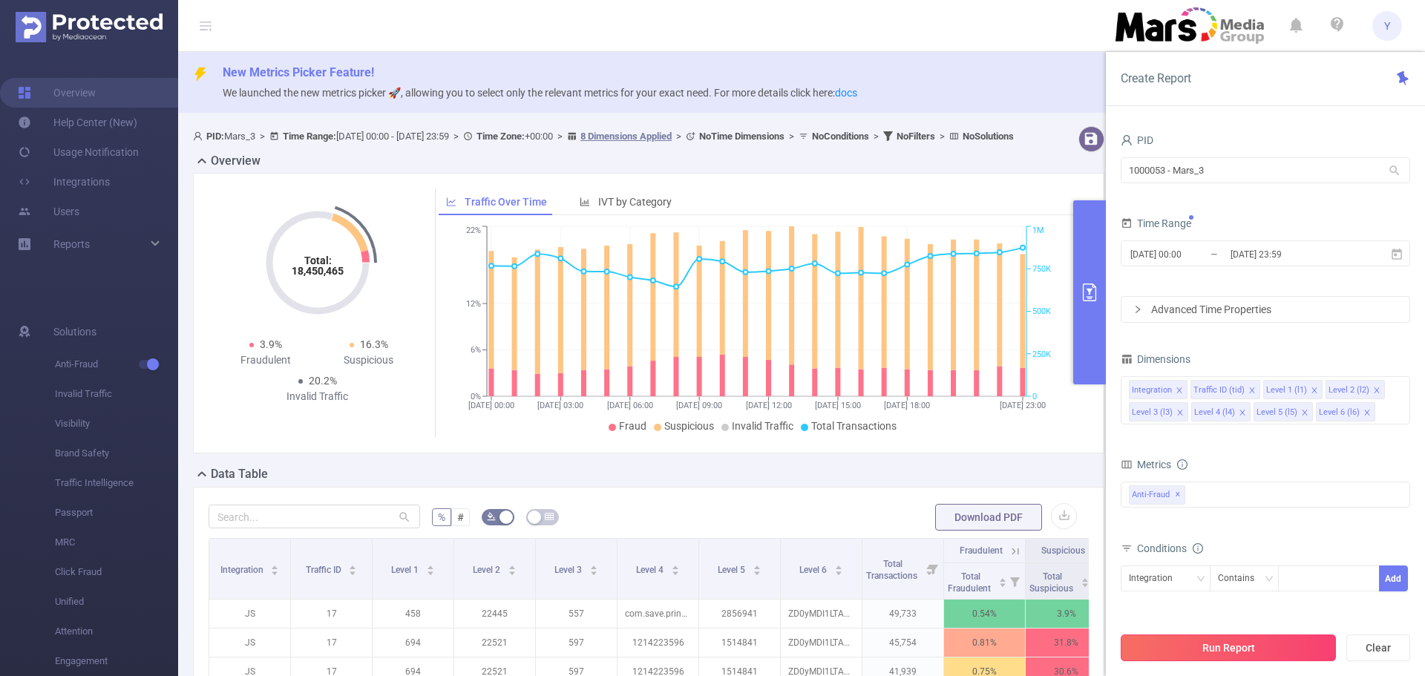
click at [1223, 652] on button "Run Report" at bounding box center [1228, 648] width 215 height 27
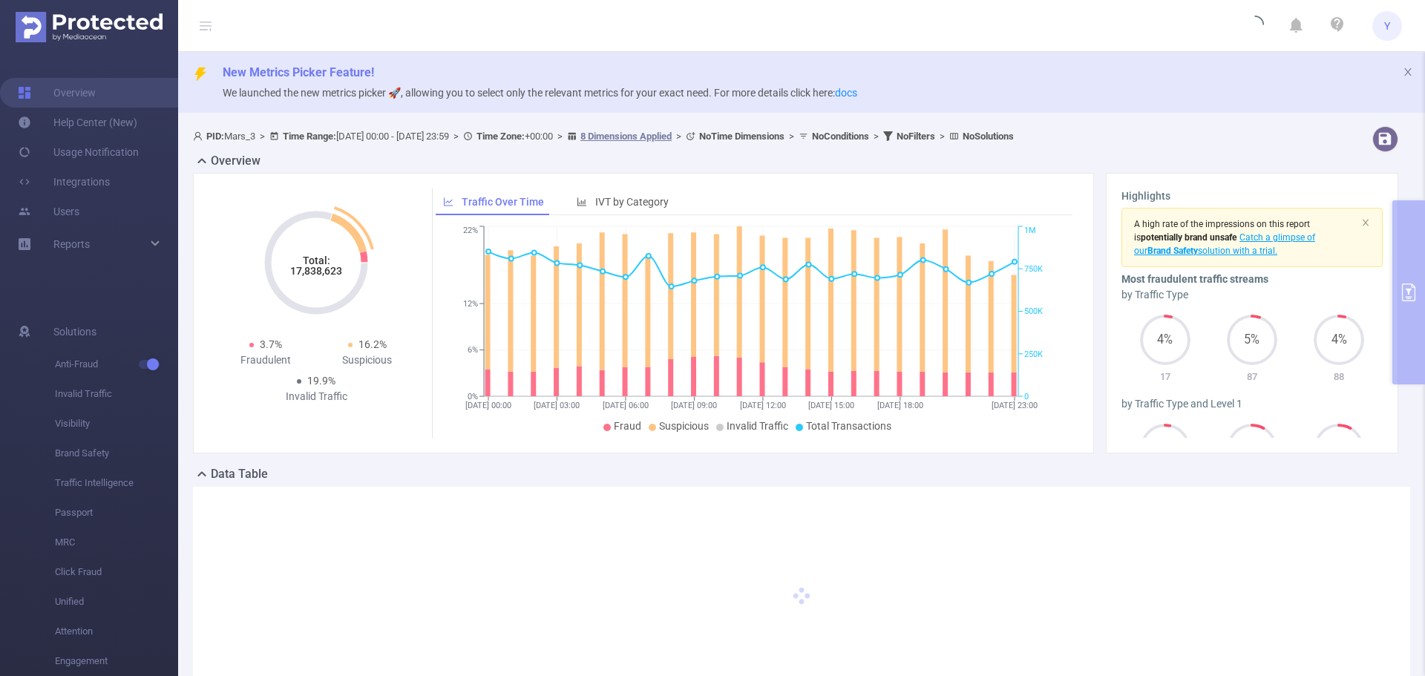
click at [327, 276] on tspan "17,838,623" at bounding box center [316, 271] width 52 height 12
copy tspan "17,838,623"
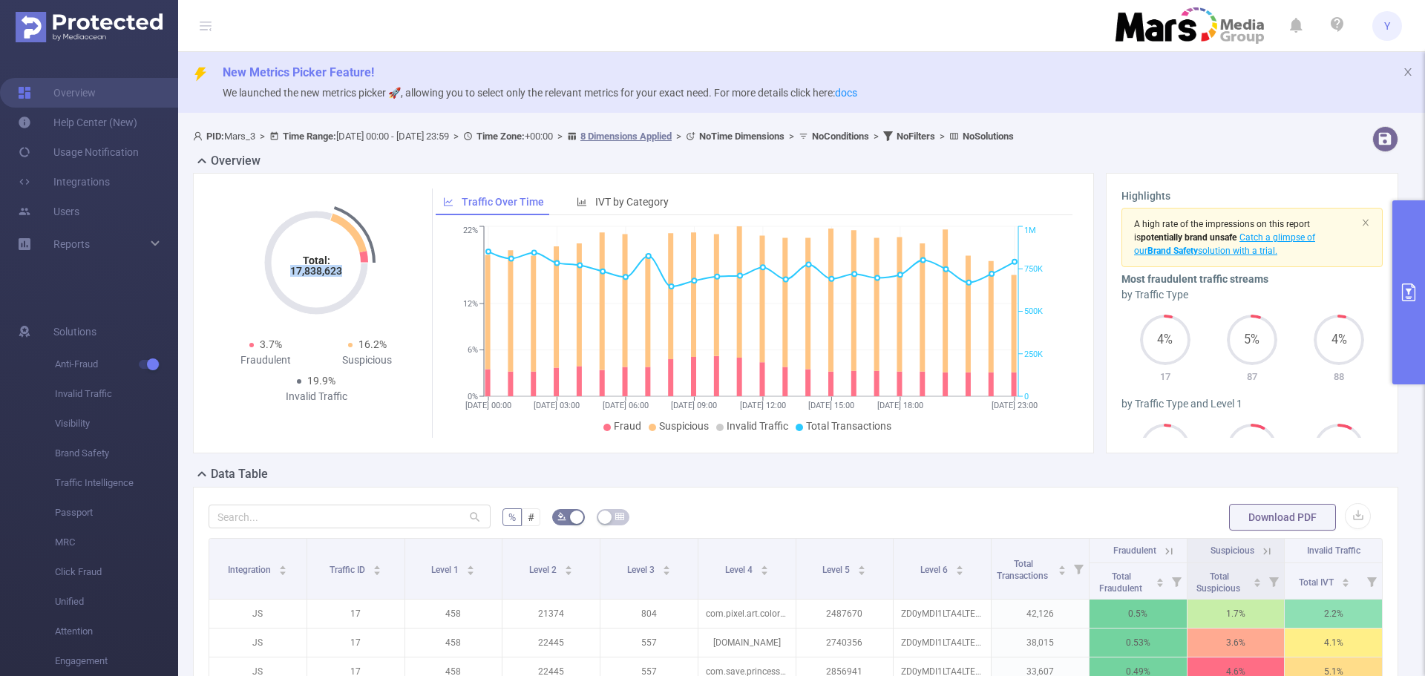
click at [1412, 279] on button "primary" at bounding box center [1409, 292] width 33 height 184
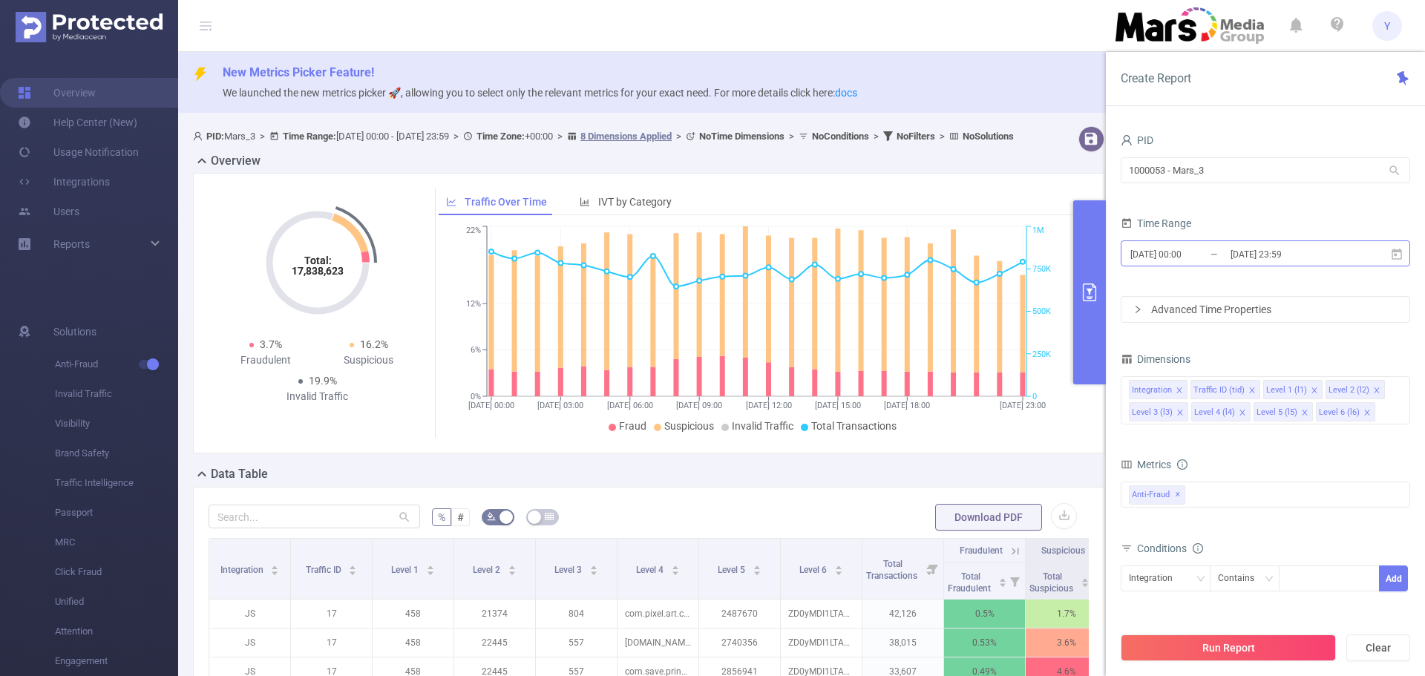
click at [1342, 255] on input "[DATE] 23:59" at bounding box center [1289, 254] width 120 height 20
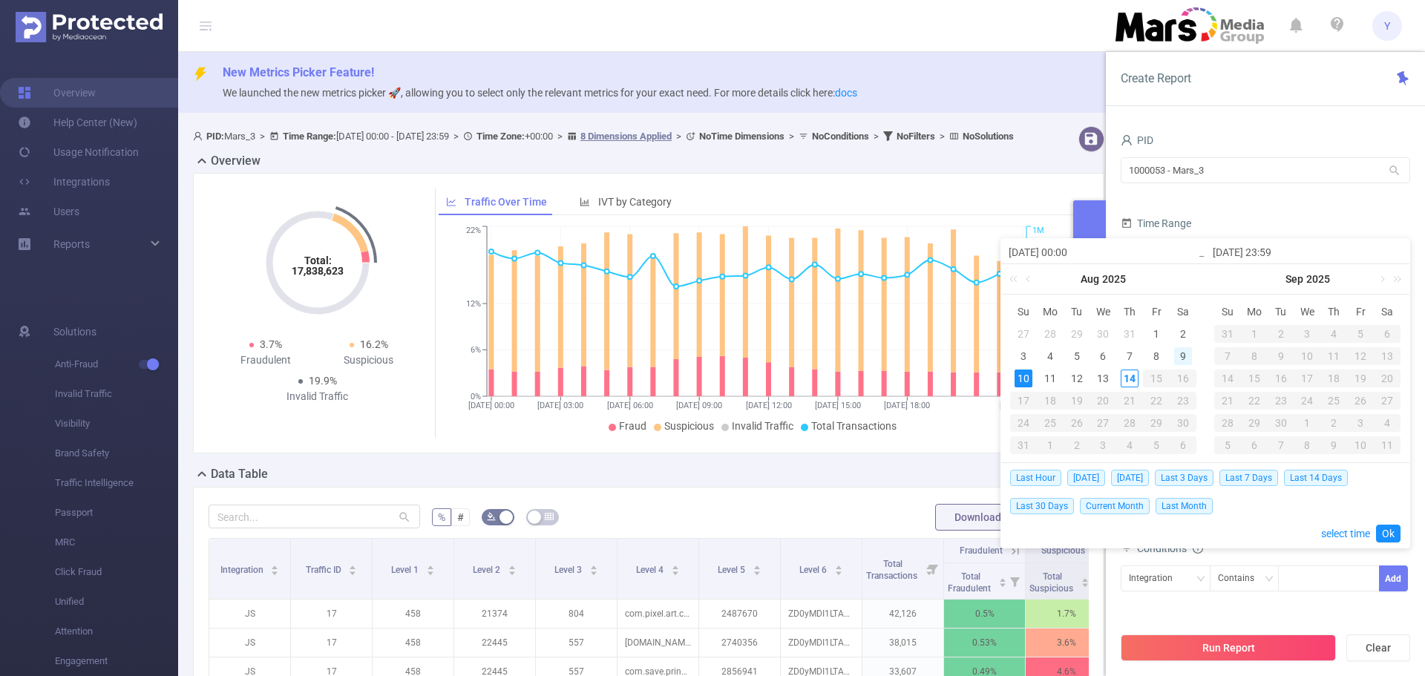
click at [1180, 358] on div "9" at bounding box center [1184, 356] width 18 height 18
type input "[DATE] 00:00"
type input "[DATE] 23:59"
type input "[DATE] 00:00"
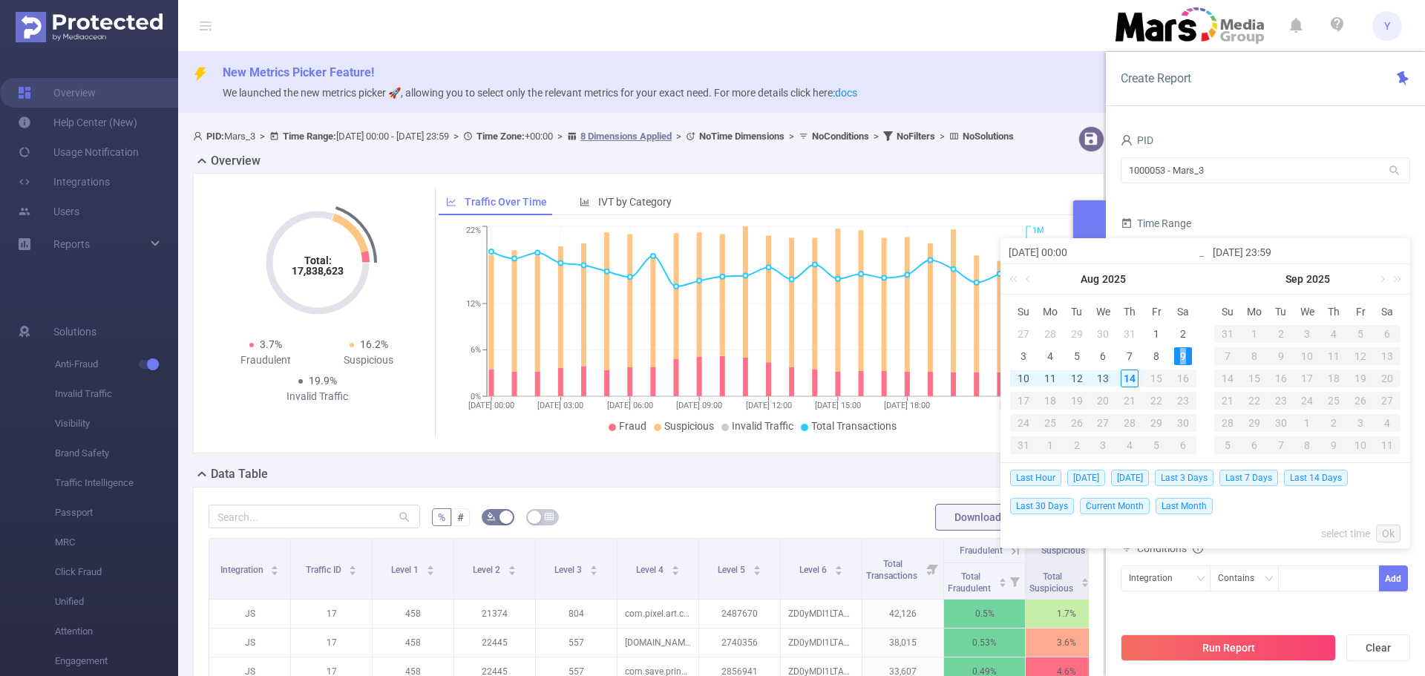
type input "[DATE] 23:59"
click at [1395, 534] on link "Ok" at bounding box center [1388, 534] width 25 height 18
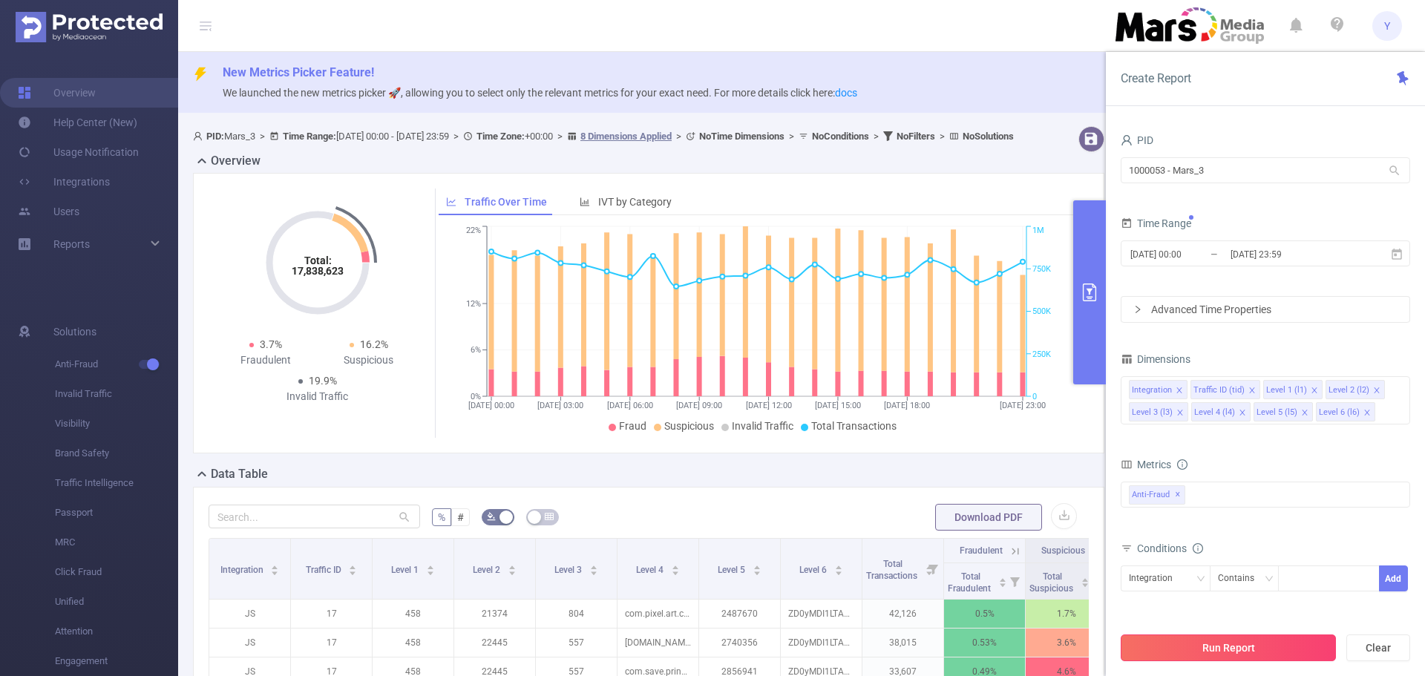
click at [1289, 653] on button "Run Report" at bounding box center [1228, 648] width 215 height 27
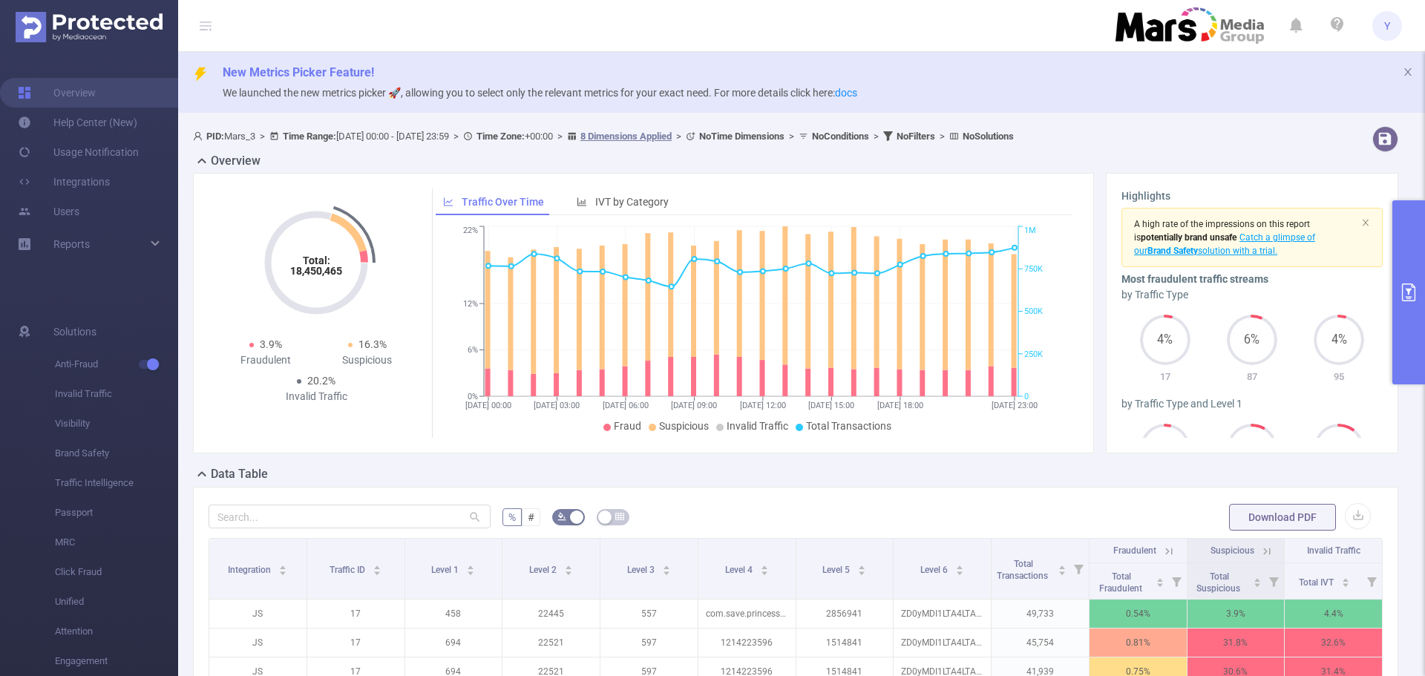
click at [1420, 285] on button "primary" at bounding box center [1409, 292] width 33 height 184
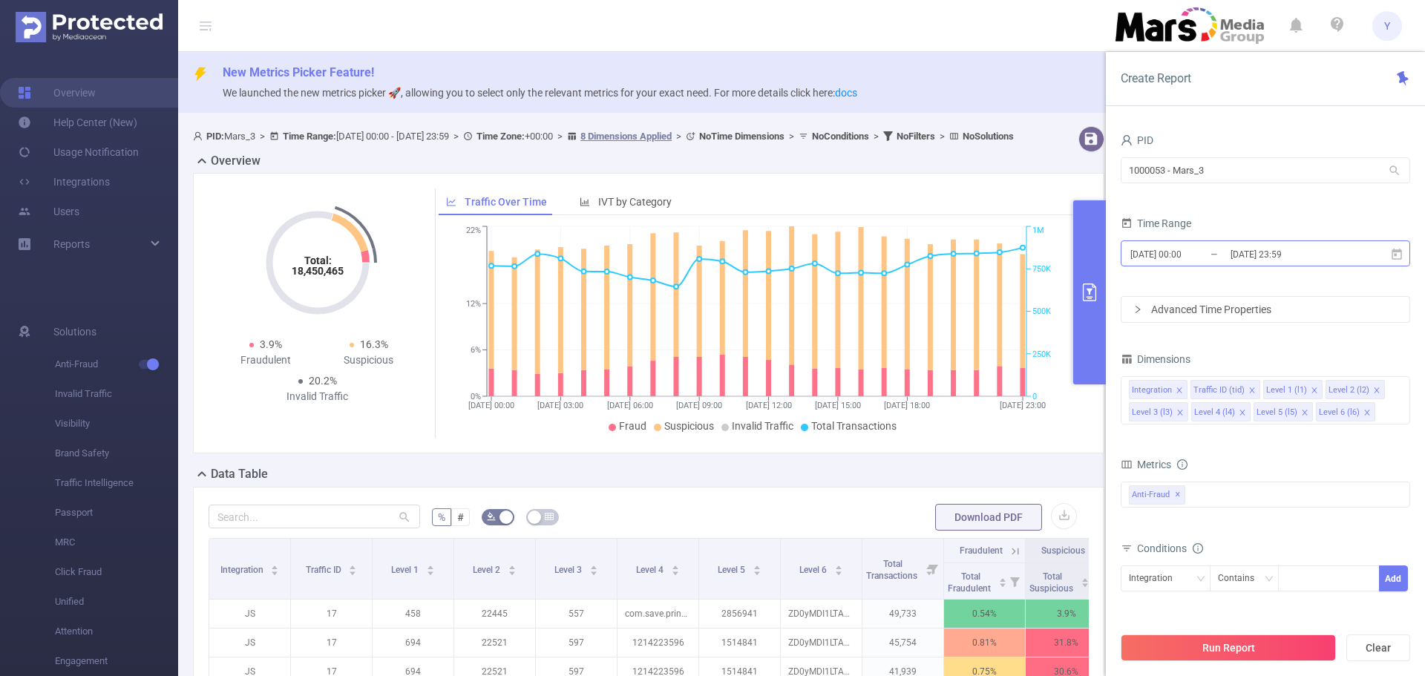
click at [1271, 255] on input "[DATE] 23:59" at bounding box center [1289, 254] width 120 height 20
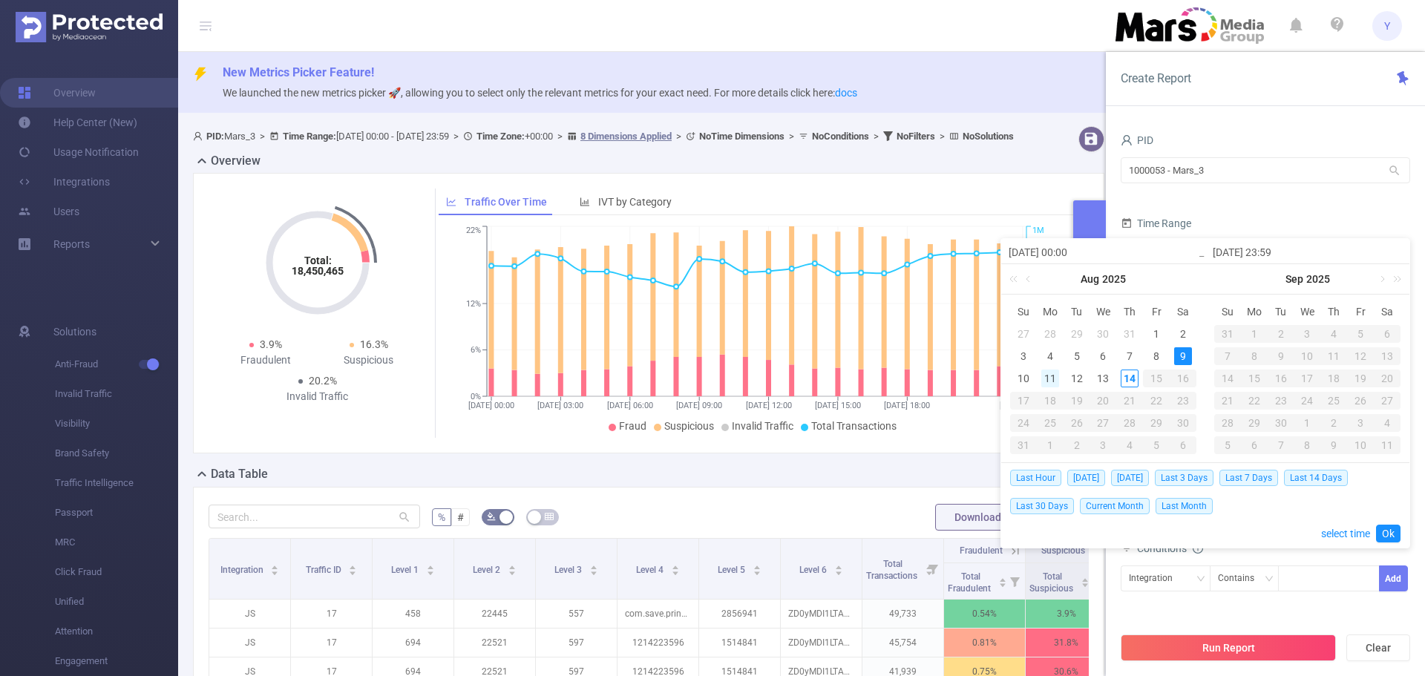
click at [1051, 380] on div "11" at bounding box center [1051, 379] width 18 height 18
type input "[DATE] 00:00"
type input "[DATE] 23:59"
type input "[DATE] 00:00"
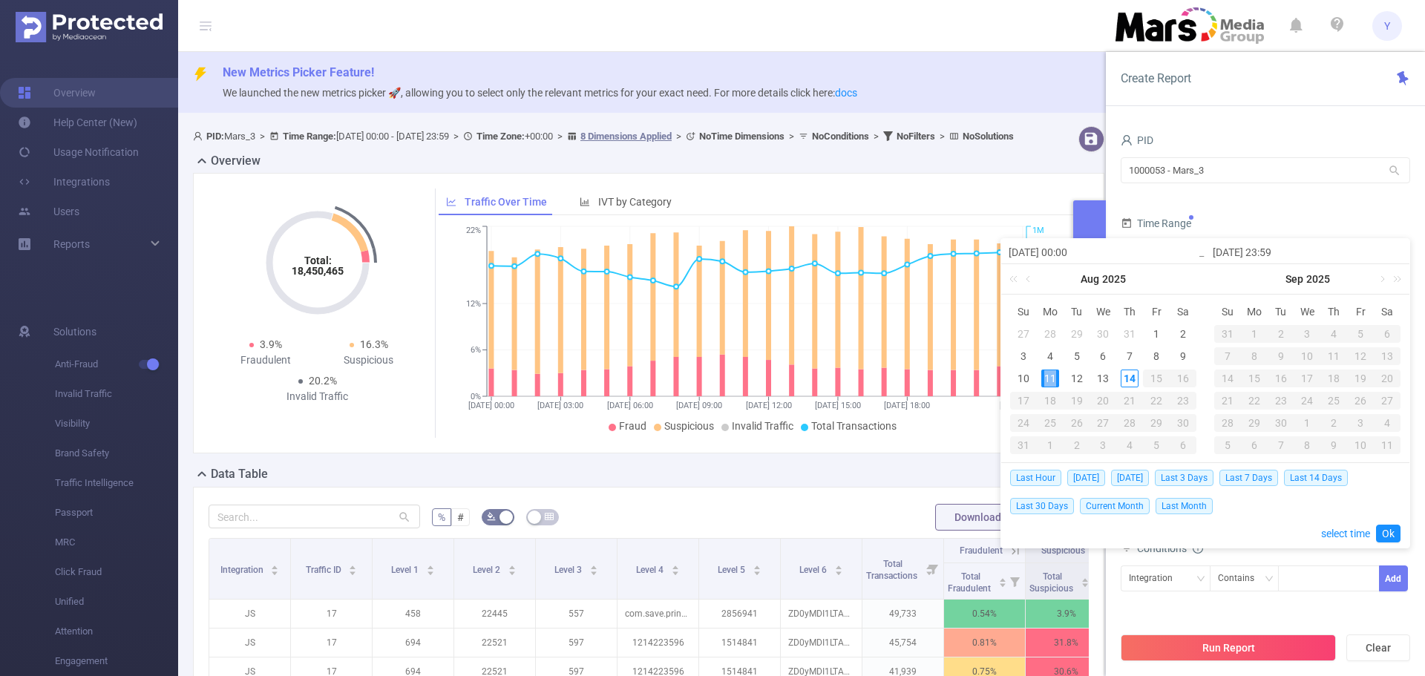
type input "[DATE] 23:59"
click at [1399, 533] on link "Ok" at bounding box center [1388, 534] width 25 height 18
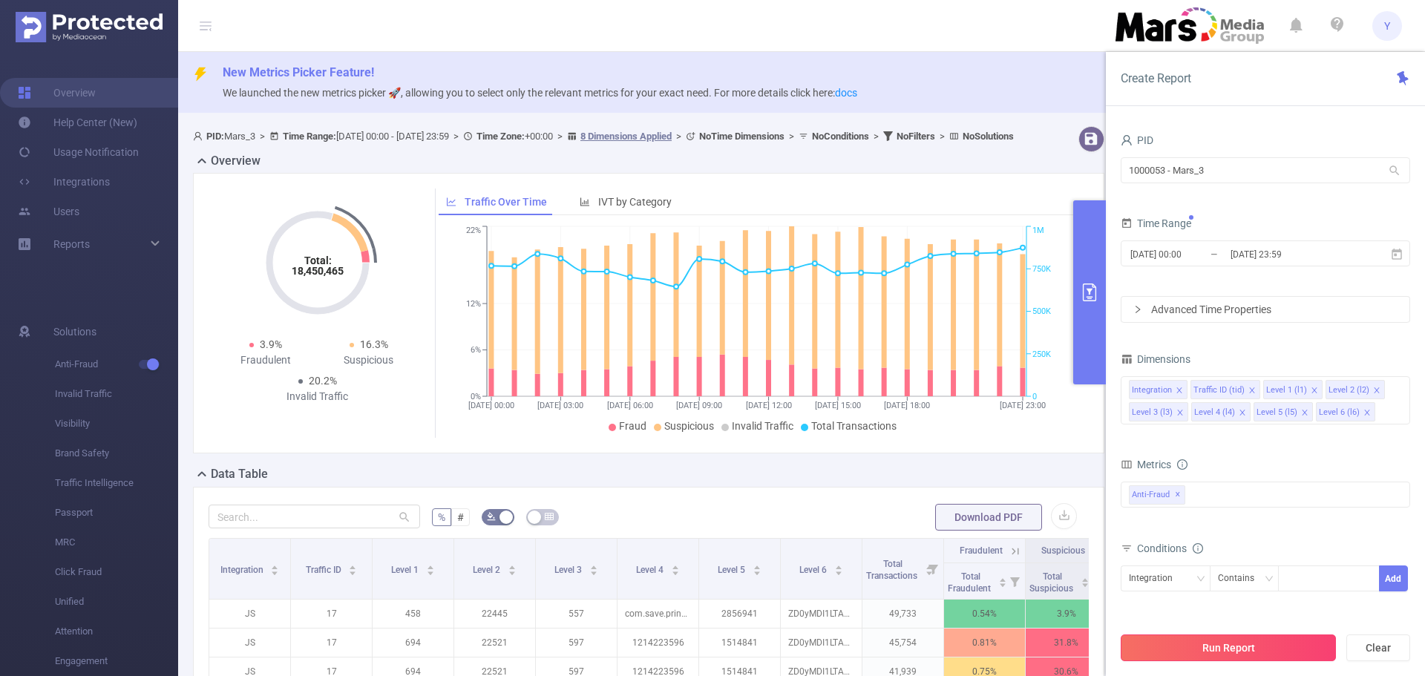
click at [1290, 647] on button "Run Report" at bounding box center [1228, 648] width 215 height 27
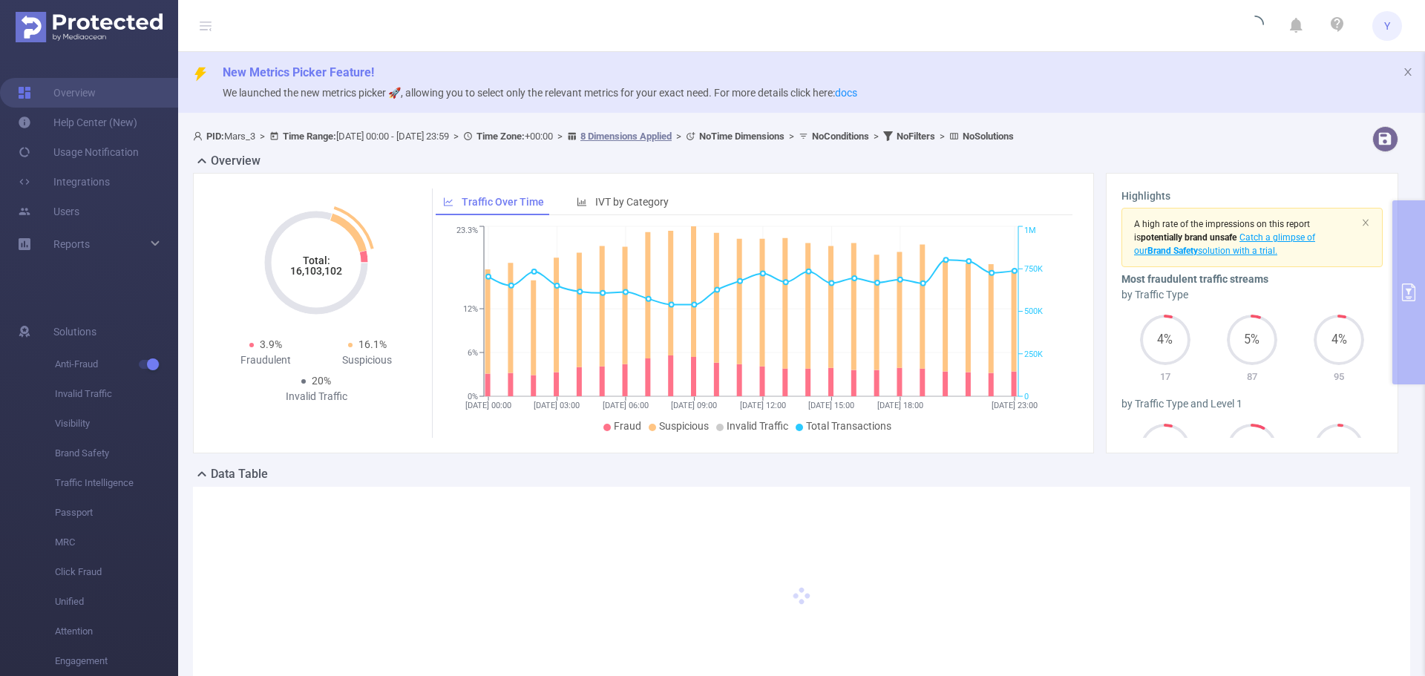
click at [334, 274] on tspan "16,103,102" at bounding box center [316, 271] width 52 height 12
copy tspan "16,103,102"
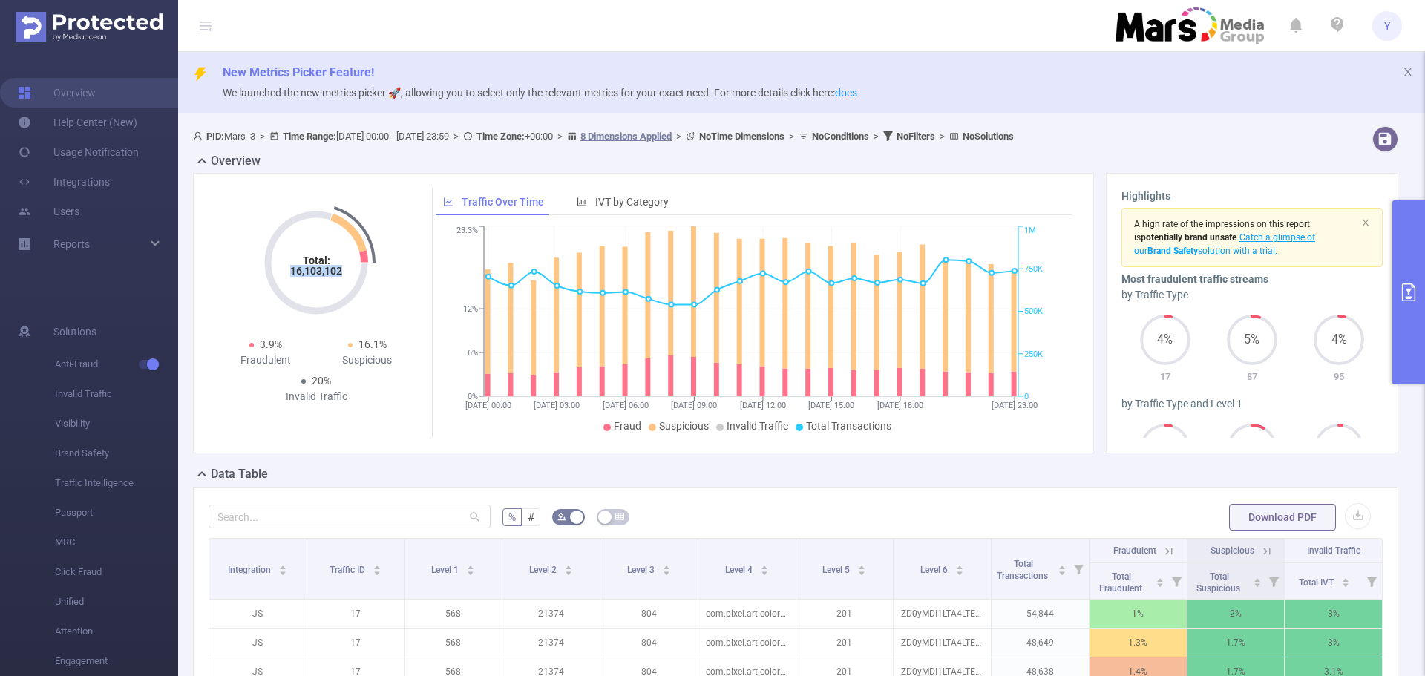
click at [1405, 281] on button "primary" at bounding box center [1409, 292] width 33 height 184
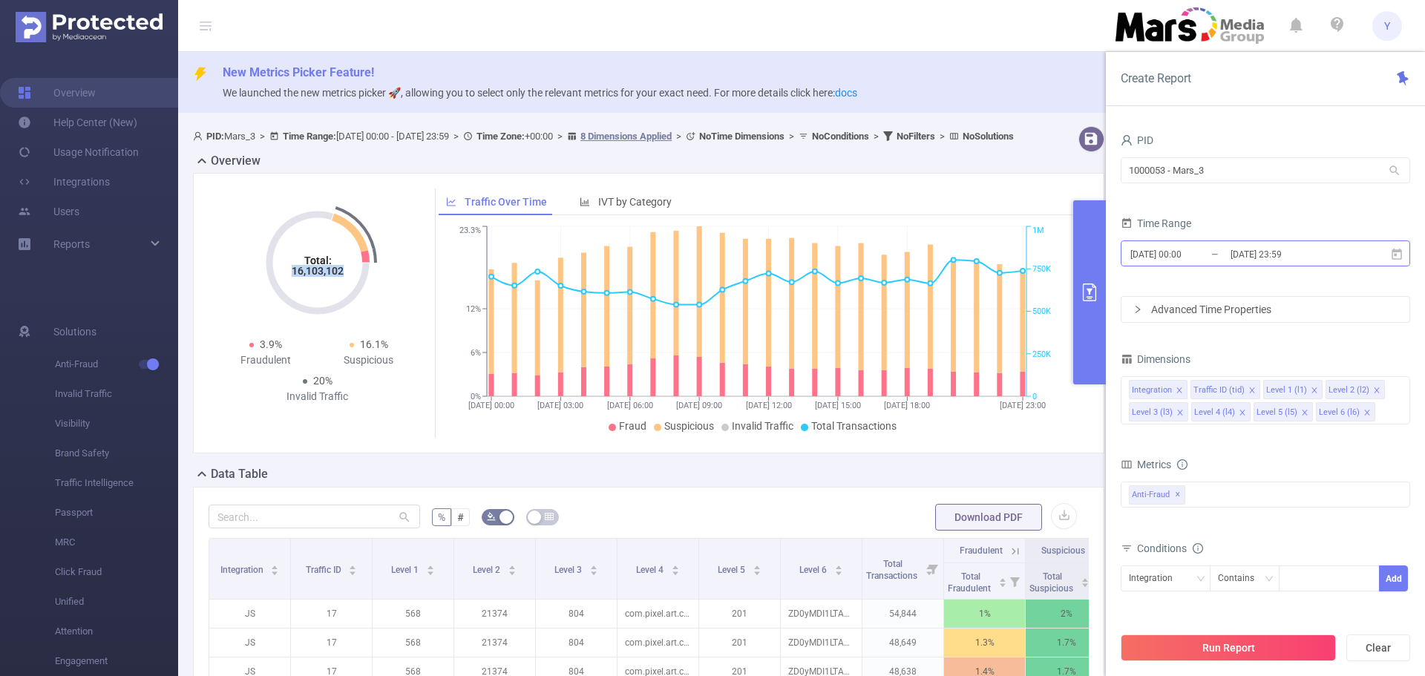
click at [1241, 257] on input "[DATE] 23:59" at bounding box center [1289, 254] width 120 height 20
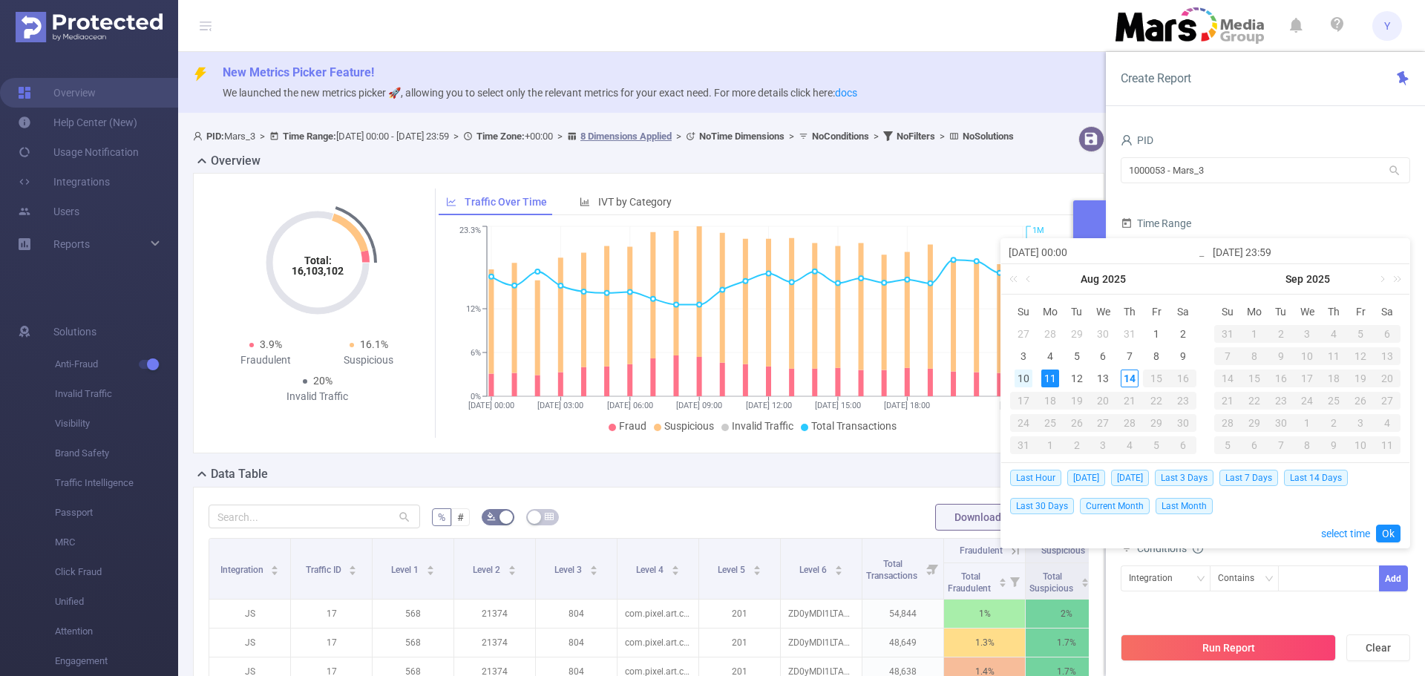
click at [1025, 381] on div "10" at bounding box center [1024, 379] width 18 height 18
click at [1020, 382] on div "10" at bounding box center [1024, 379] width 18 height 18
type input "[DATE] 00:00"
type input "[DATE] 23:59"
type input "[DATE] 00:00"
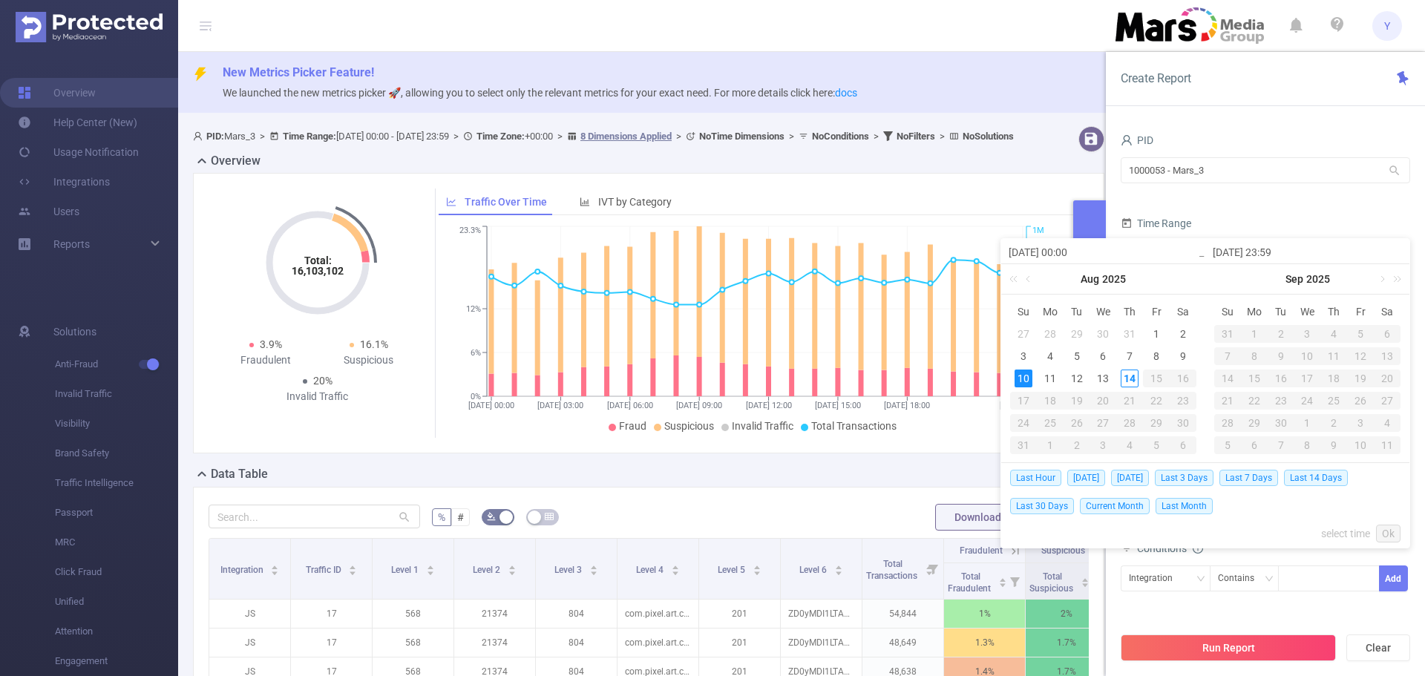
type input "[DATE] 23:59"
click at [1384, 532] on link "Ok" at bounding box center [1388, 534] width 25 height 18
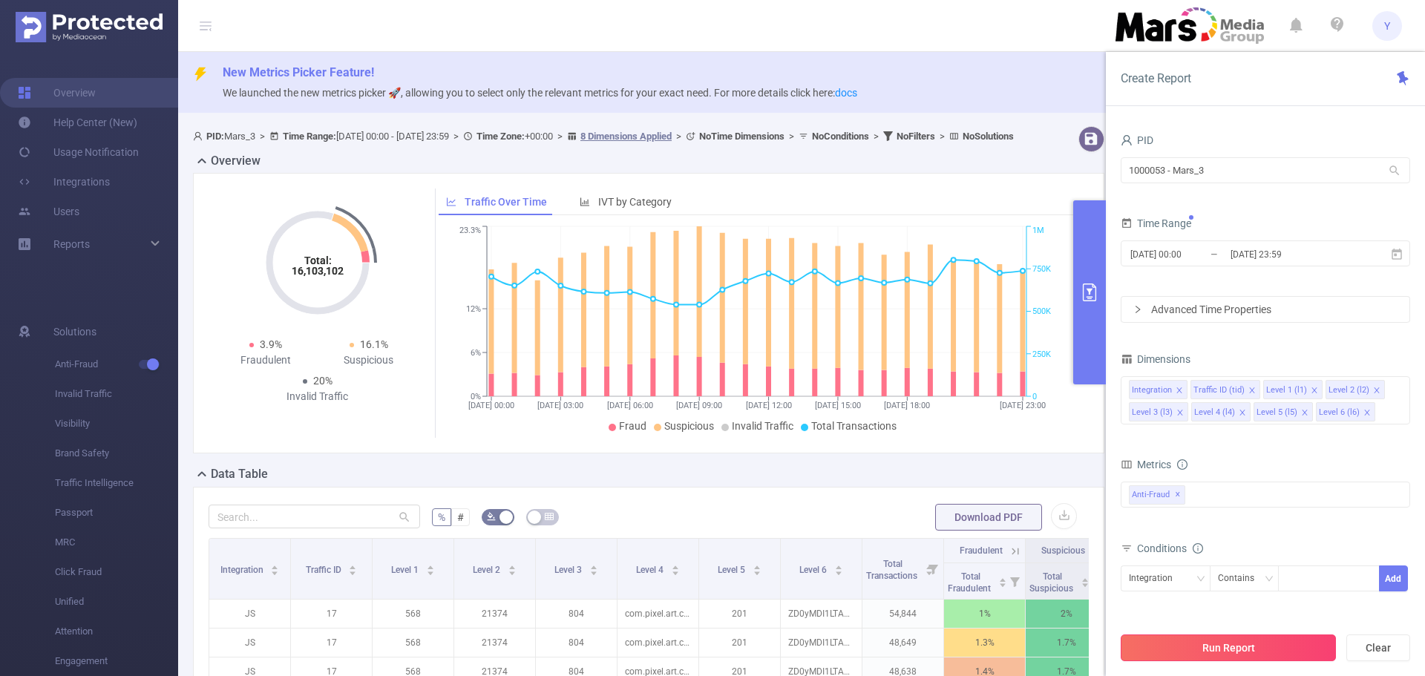
click at [1194, 643] on button "Run Report" at bounding box center [1228, 648] width 215 height 27
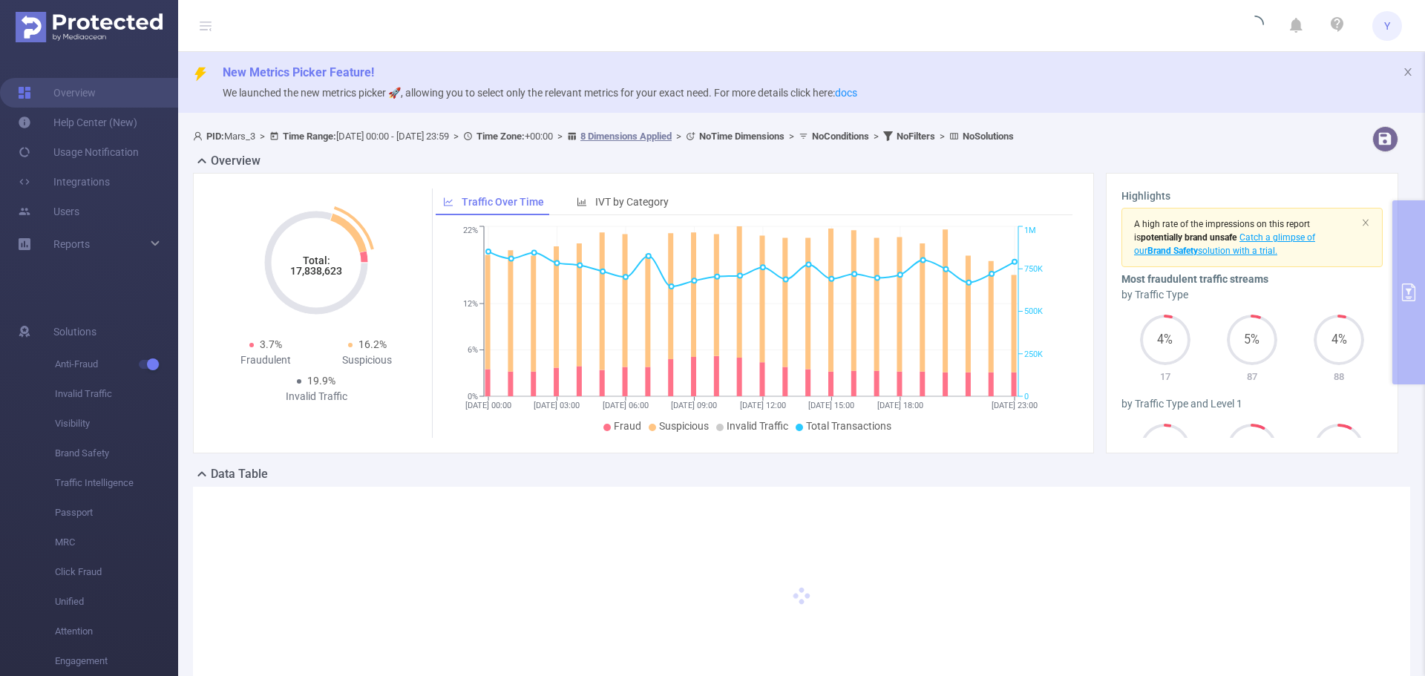
click at [301, 268] on tspan "17,838,623" at bounding box center [316, 271] width 52 height 12
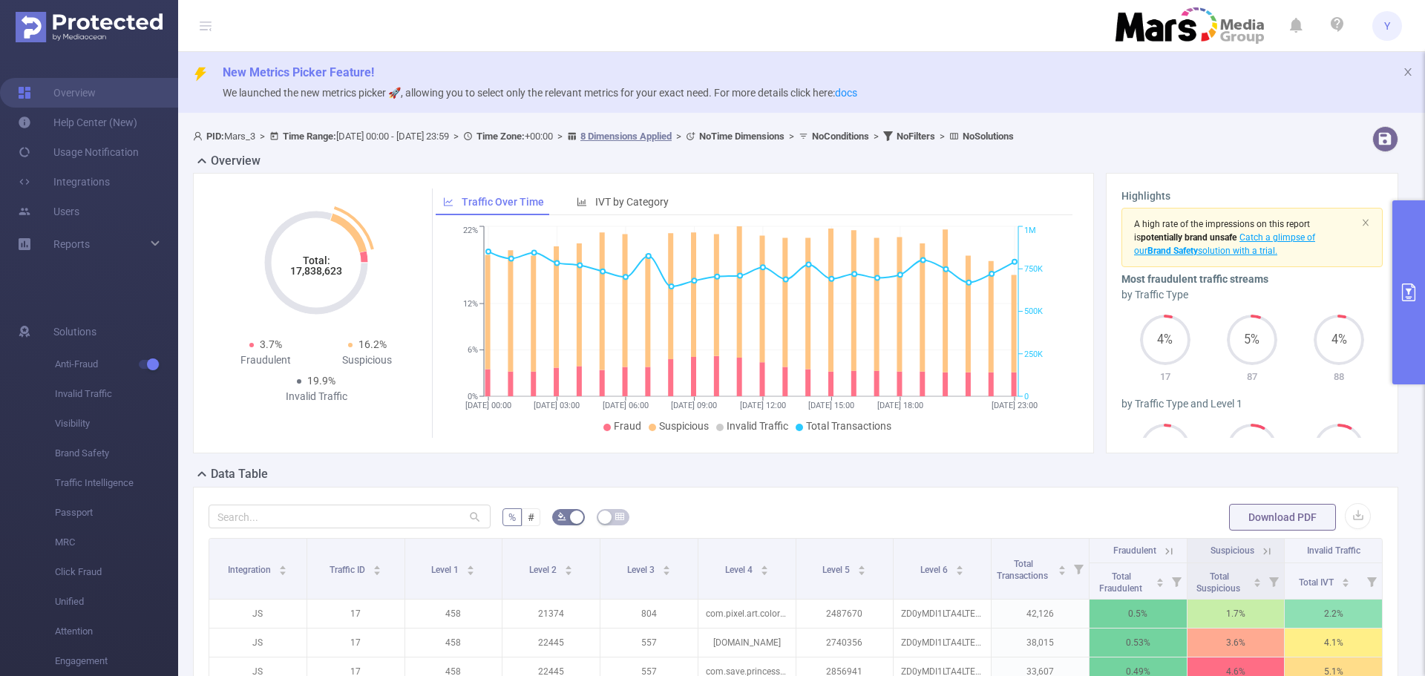
click at [299, 268] on tspan "17,838,623" at bounding box center [316, 271] width 52 height 12
copy tspan "17,838,623"
click at [1405, 290] on icon "primary" at bounding box center [1409, 293] width 18 height 18
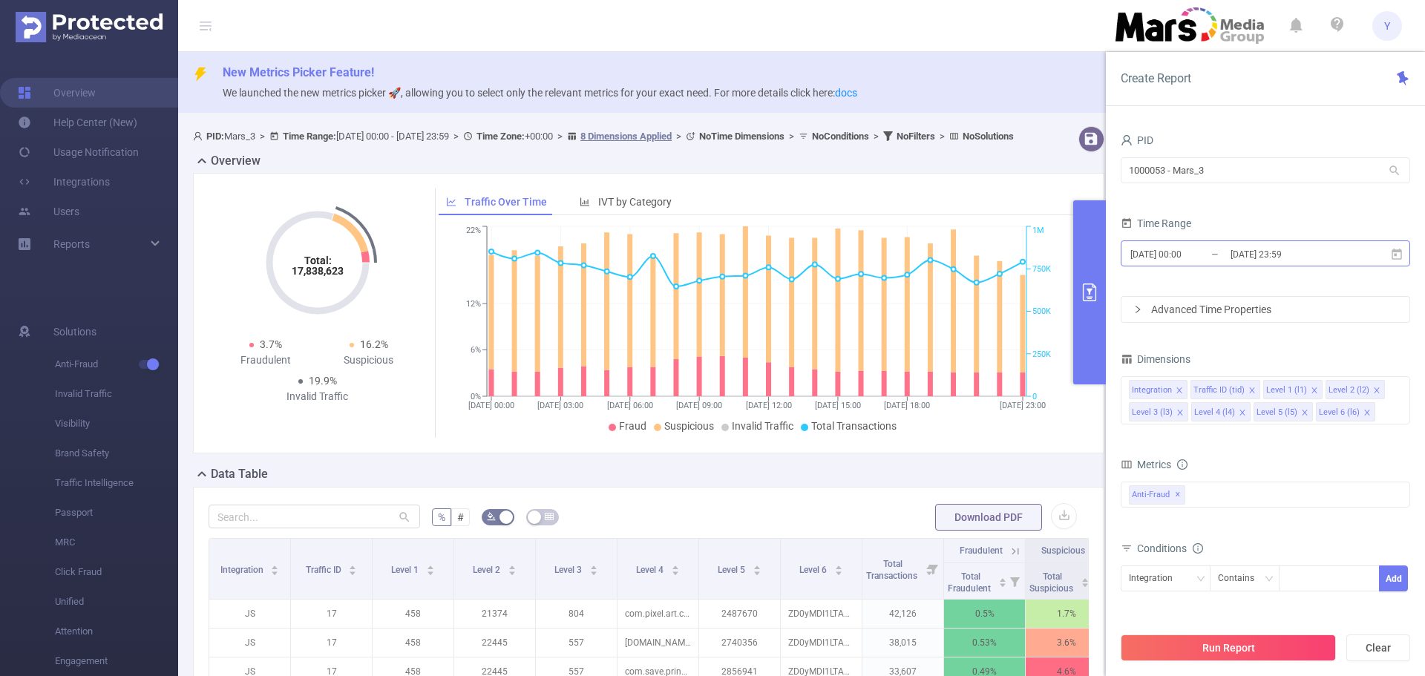
click at [1252, 264] on input "[DATE] 23:59" at bounding box center [1289, 254] width 120 height 20
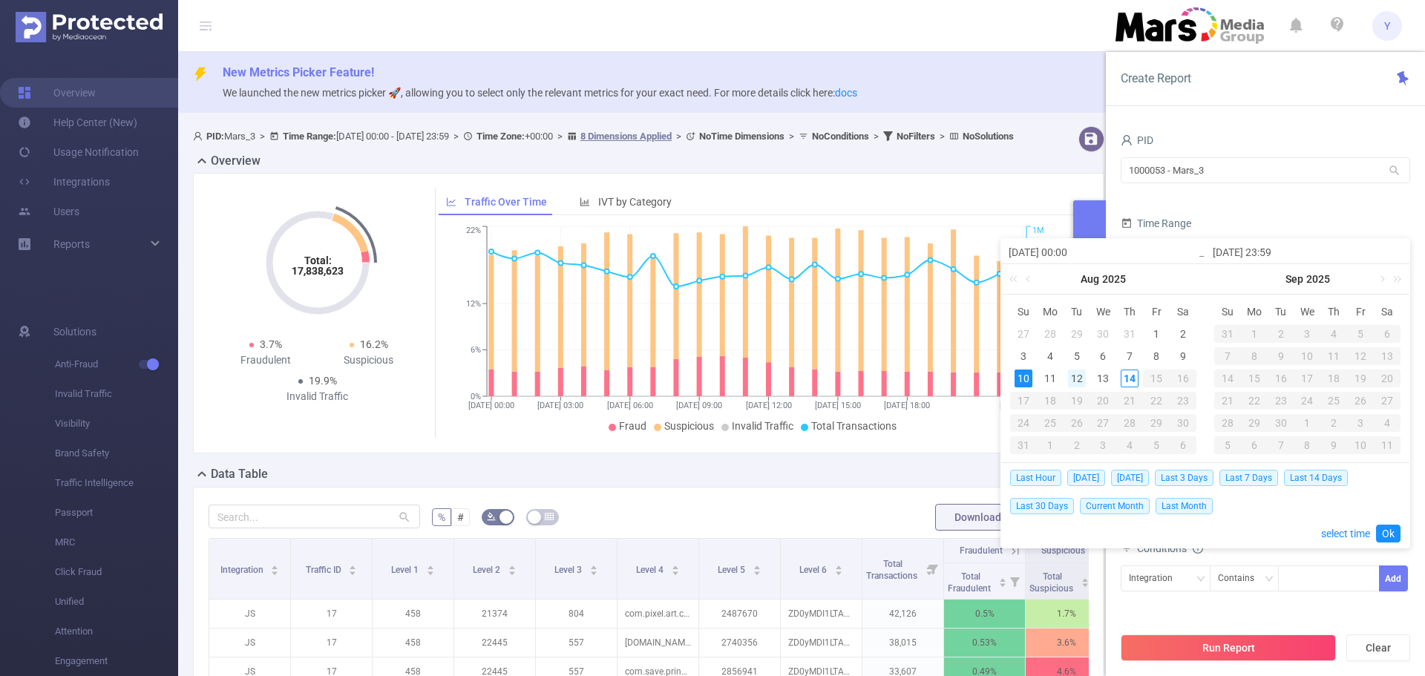
click at [1075, 383] on div "12" at bounding box center [1077, 379] width 18 height 18
type input "[DATE] 00:00"
type input "[DATE] 23:59"
type input "[DATE] 00:00"
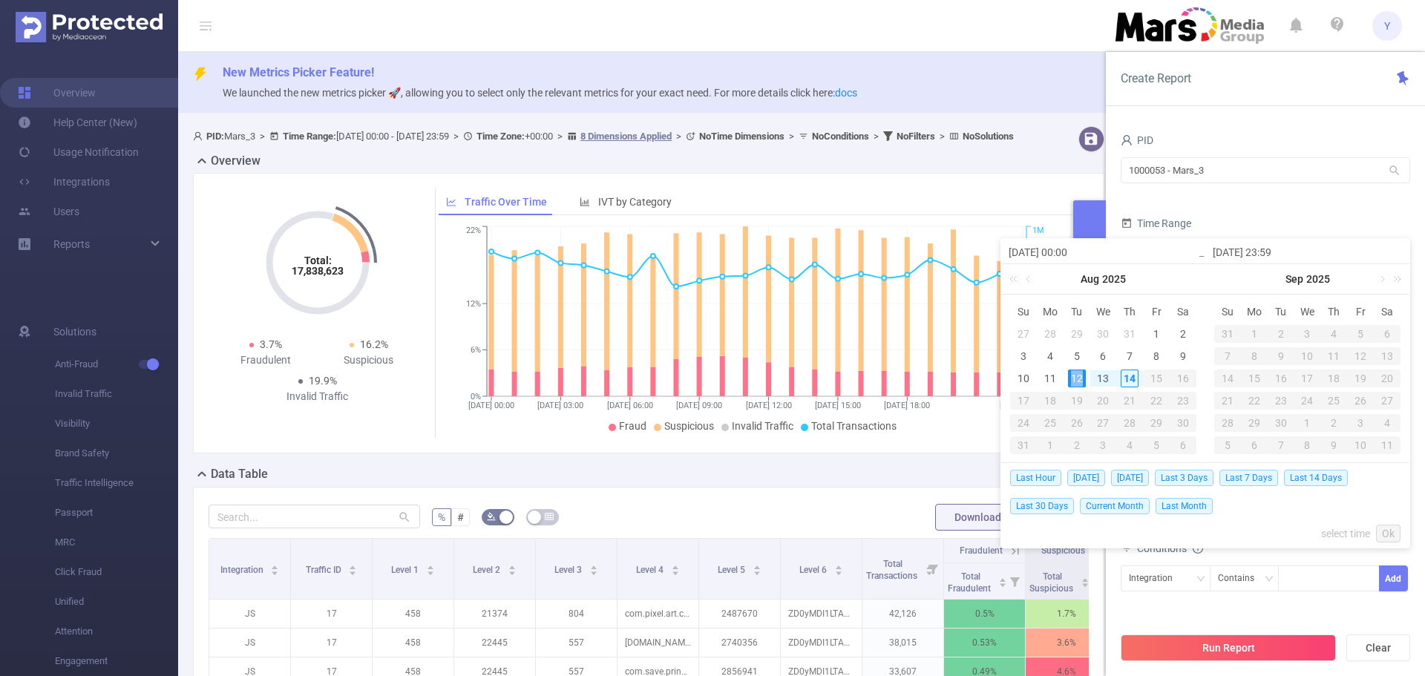
type input "[DATE] 23:59"
click at [1381, 530] on link "Ok" at bounding box center [1388, 534] width 25 height 18
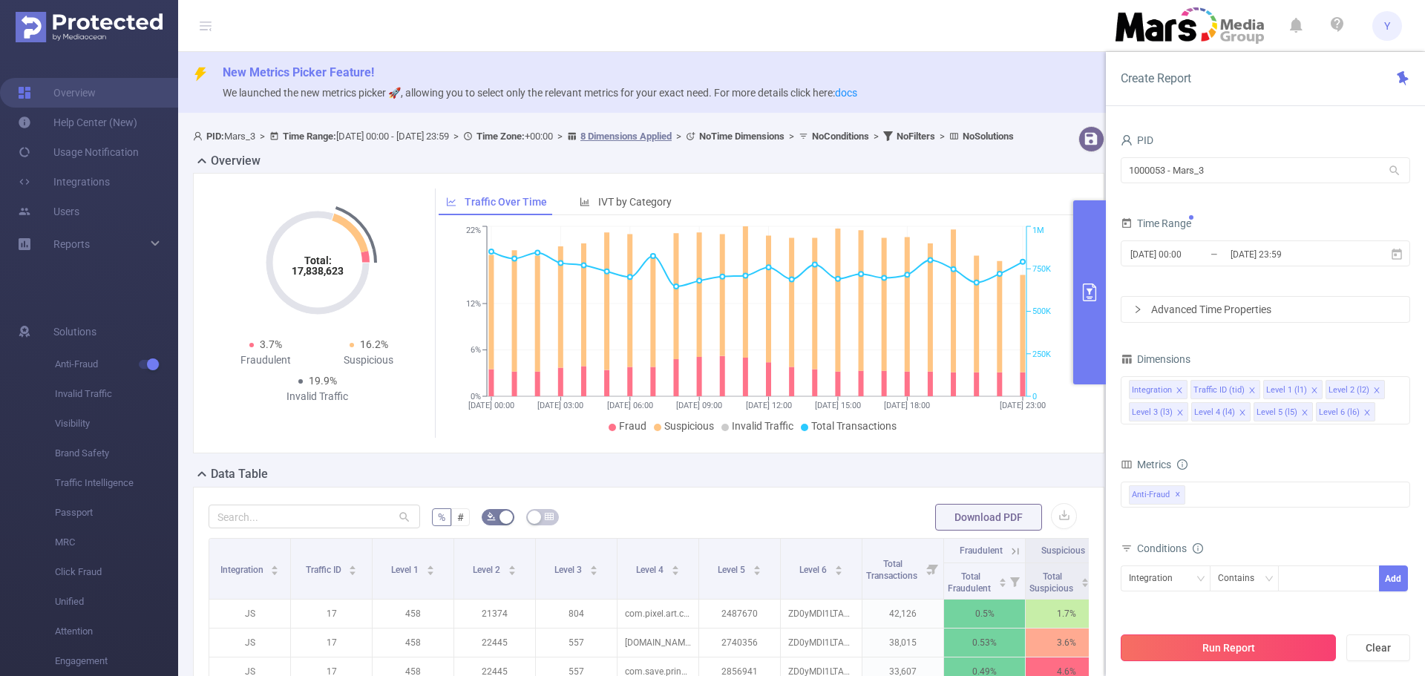
click at [1251, 648] on button "Run Report" at bounding box center [1228, 648] width 215 height 27
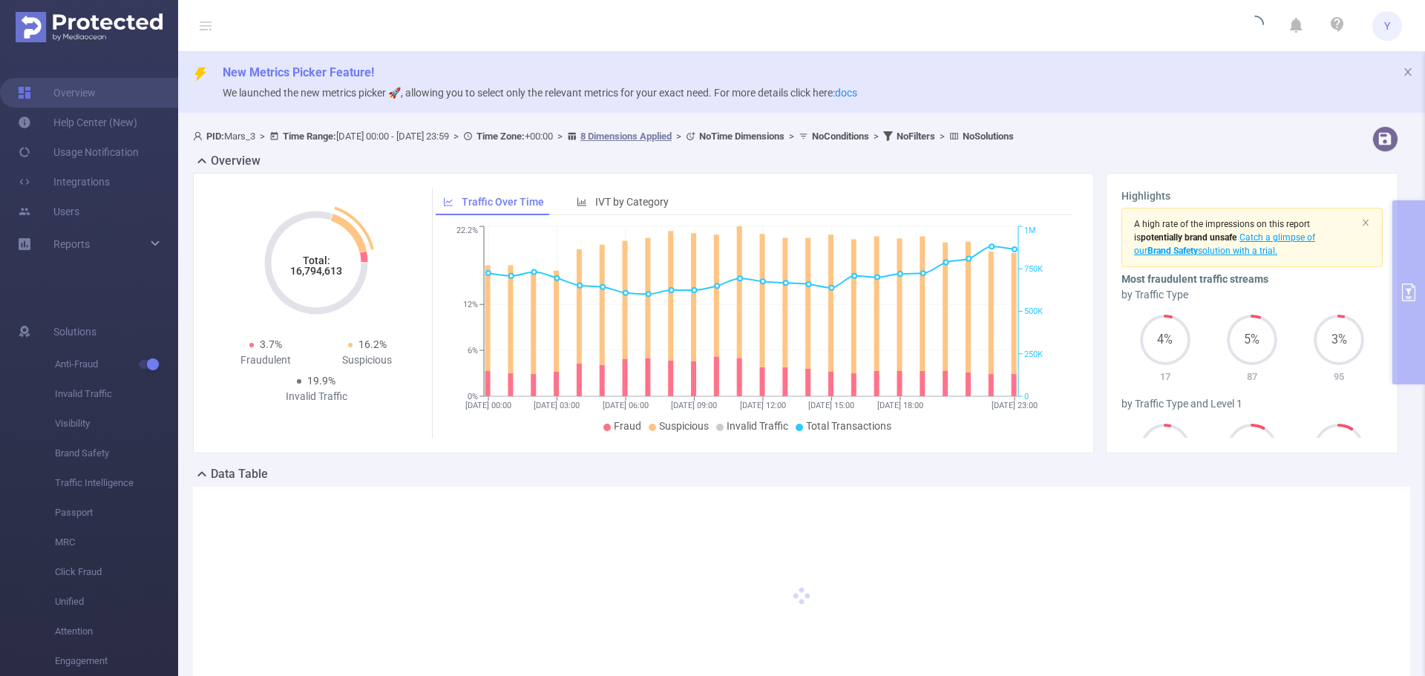
click at [331, 273] on tspan "16,794,613" at bounding box center [316, 271] width 52 height 12
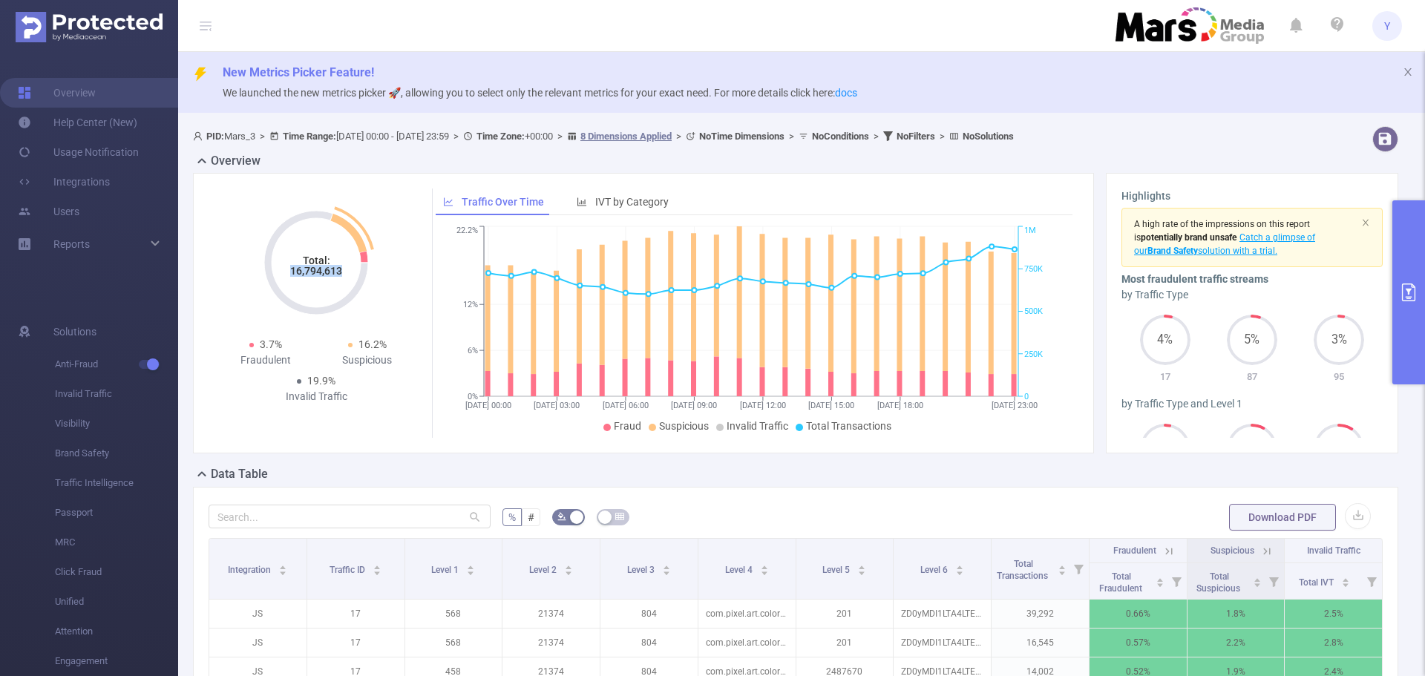
click at [331, 273] on tspan "16,794,613" at bounding box center [316, 271] width 52 height 12
click at [1411, 268] on button "primary" at bounding box center [1409, 292] width 33 height 184
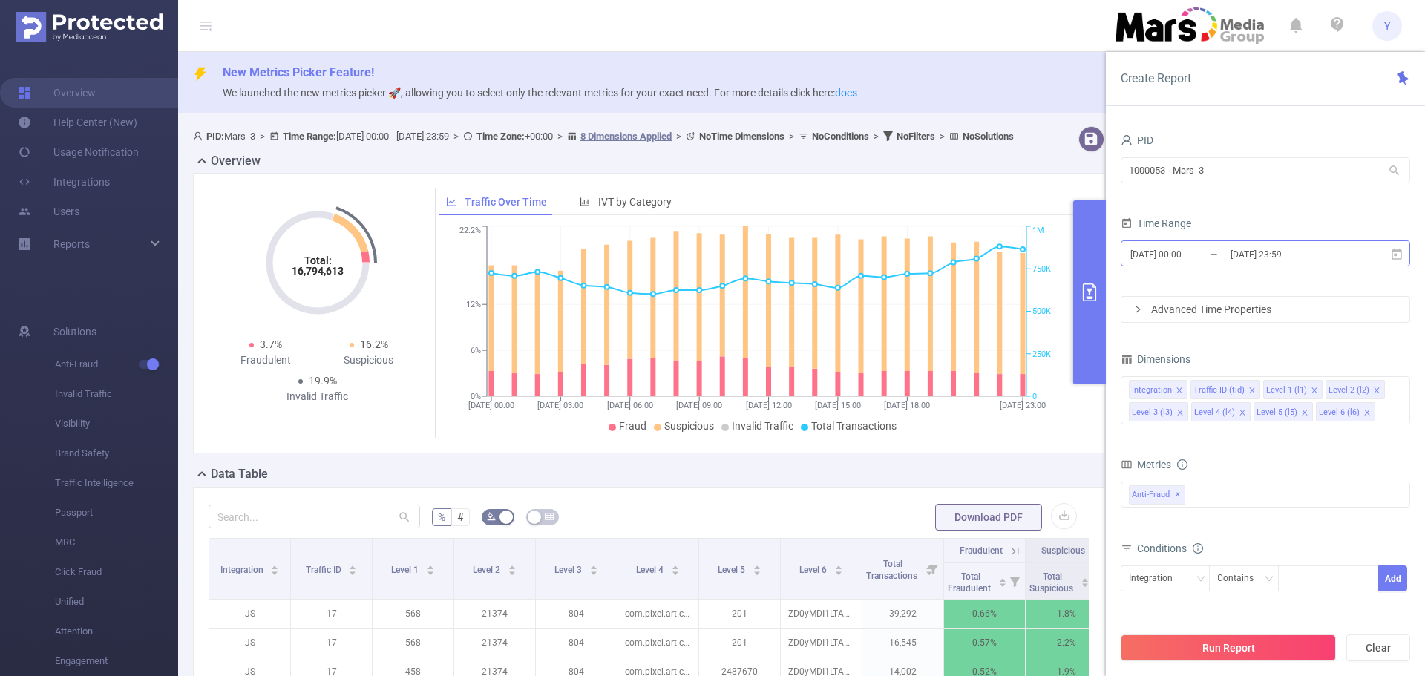
click at [1201, 249] on input "[DATE] 00:00" at bounding box center [1189, 254] width 120 height 20
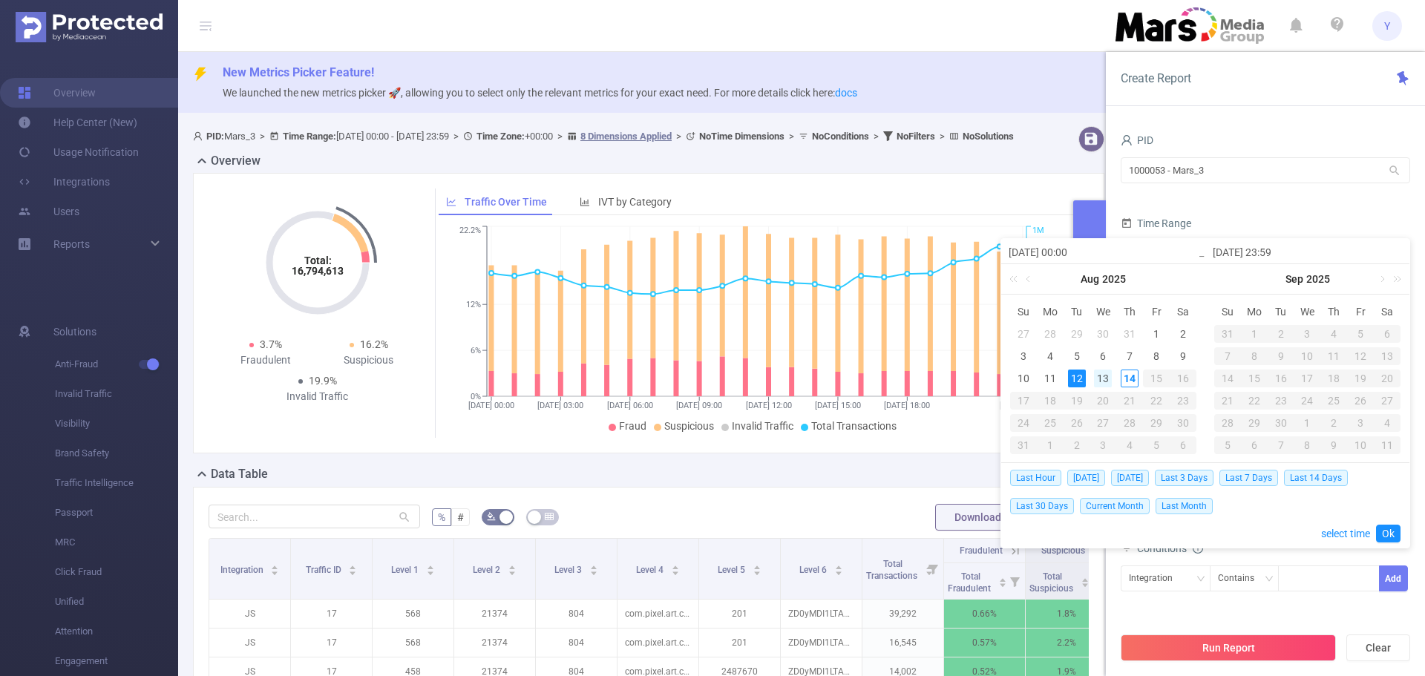
click at [1104, 373] on div "13" at bounding box center [1103, 379] width 18 height 18
type input "[DATE] 00:00"
type input "[DATE] 23:59"
type input "[DATE] 00:00"
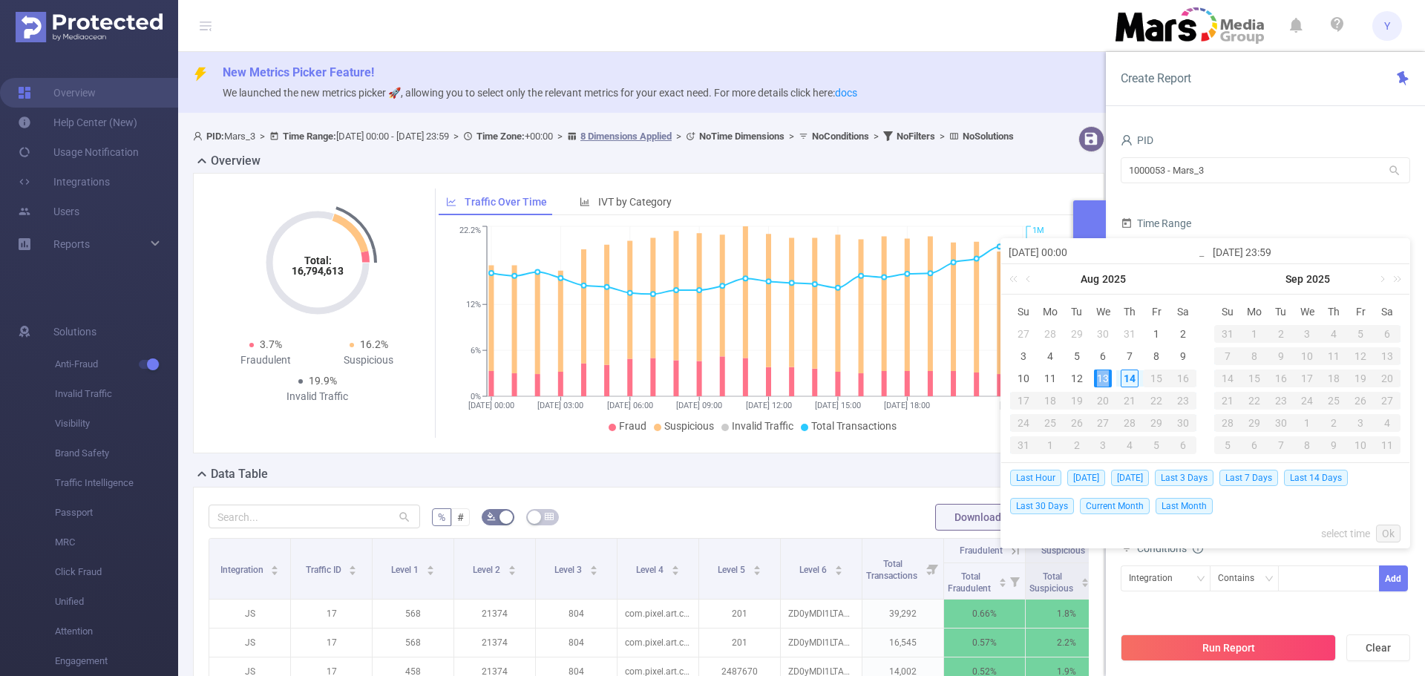
type input "[DATE] 23:59"
click at [1396, 533] on link "Ok" at bounding box center [1388, 534] width 25 height 18
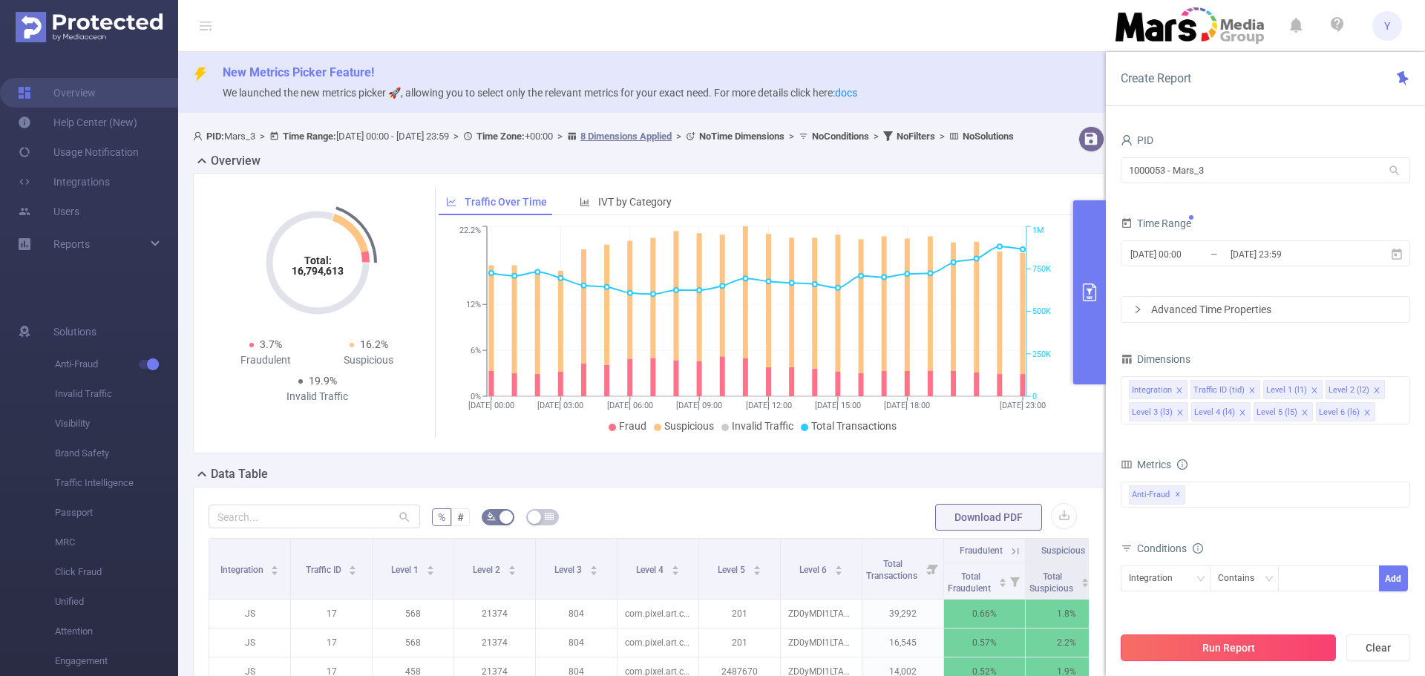
click at [1281, 647] on button "Run Report" at bounding box center [1228, 648] width 215 height 27
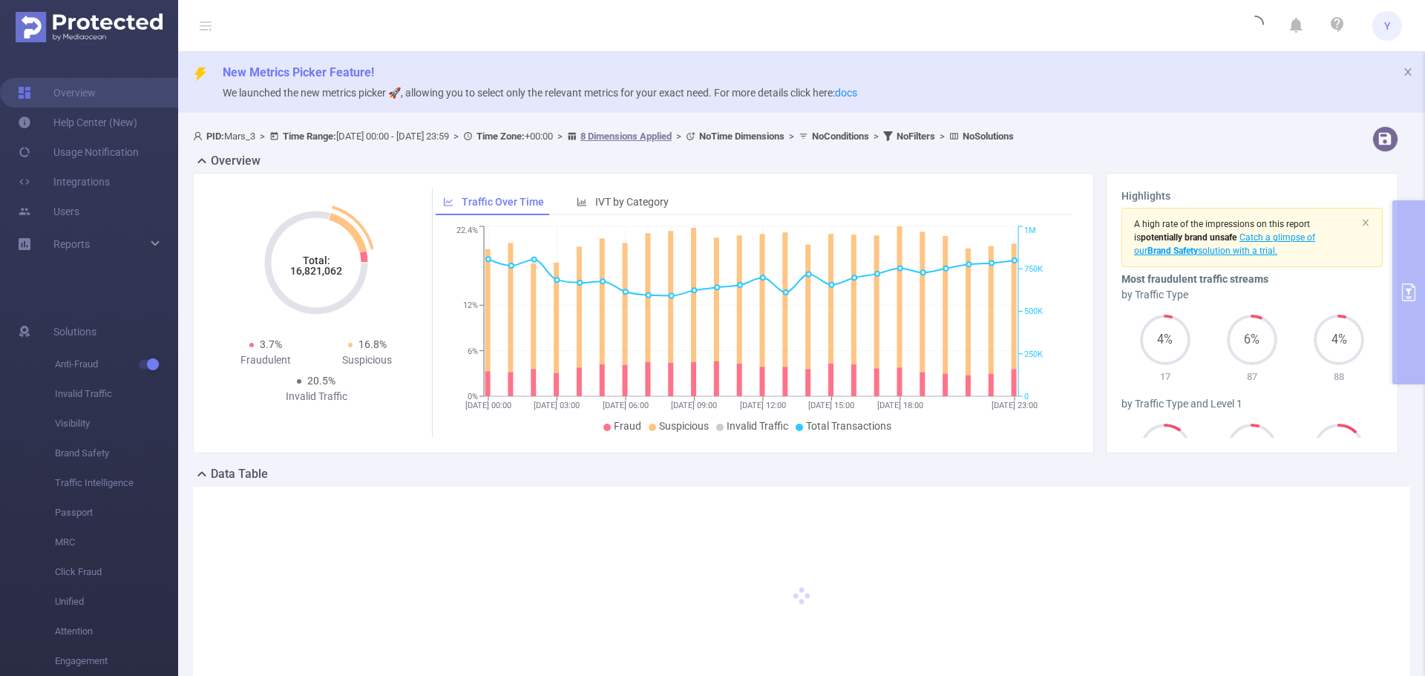
click at [304, 273] on tspan "16,821,062" at bounding box center [316, 271] width 52 height 12
copy tspan "16,821,062"
